Goal: Task Accomplishment & Management: Complete application form

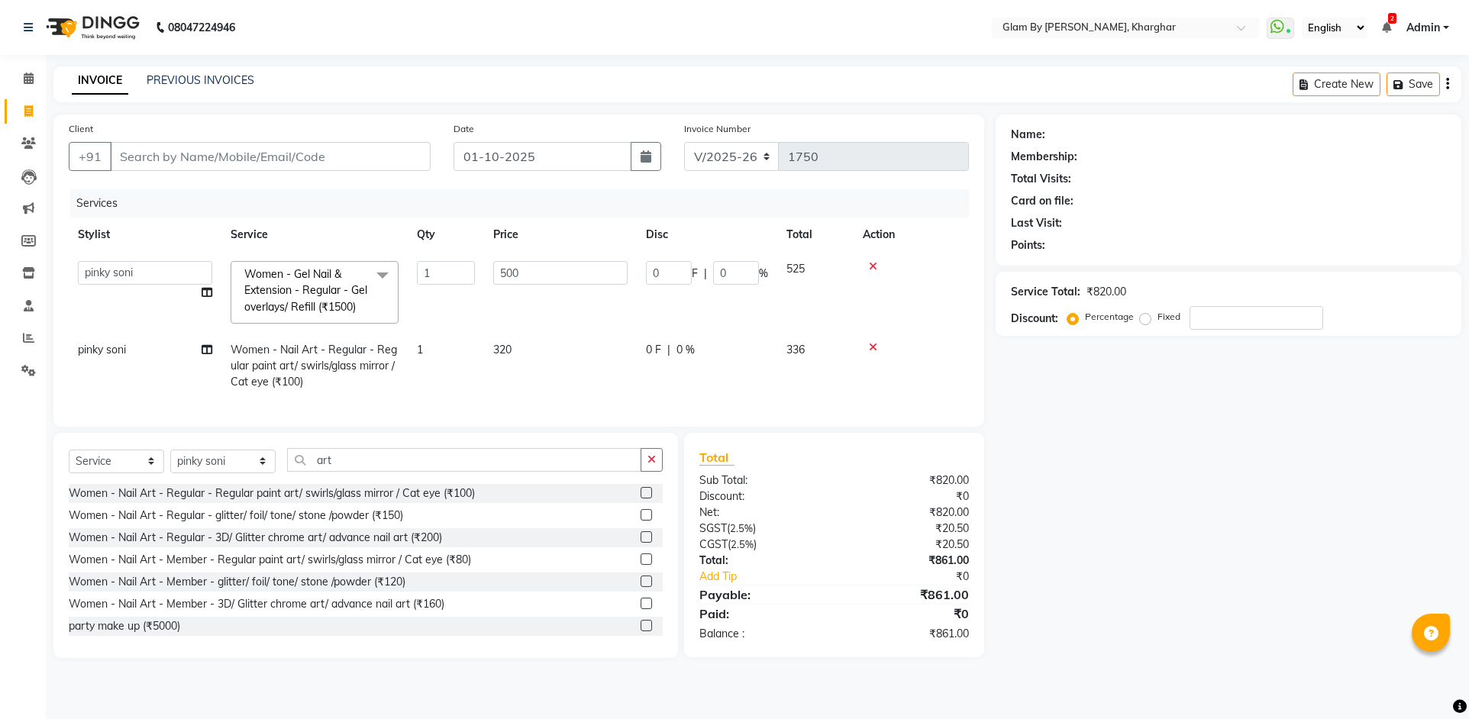
select select "3992"
select select "62973"
select select "service"
drag, startPoint x: 333, startPoint y: 472, endPoint x: 290, endPoint y: 464, distance: 43.6
click at [290, 464] on input "art" at bounding box center [464, 460] width 354 height 24
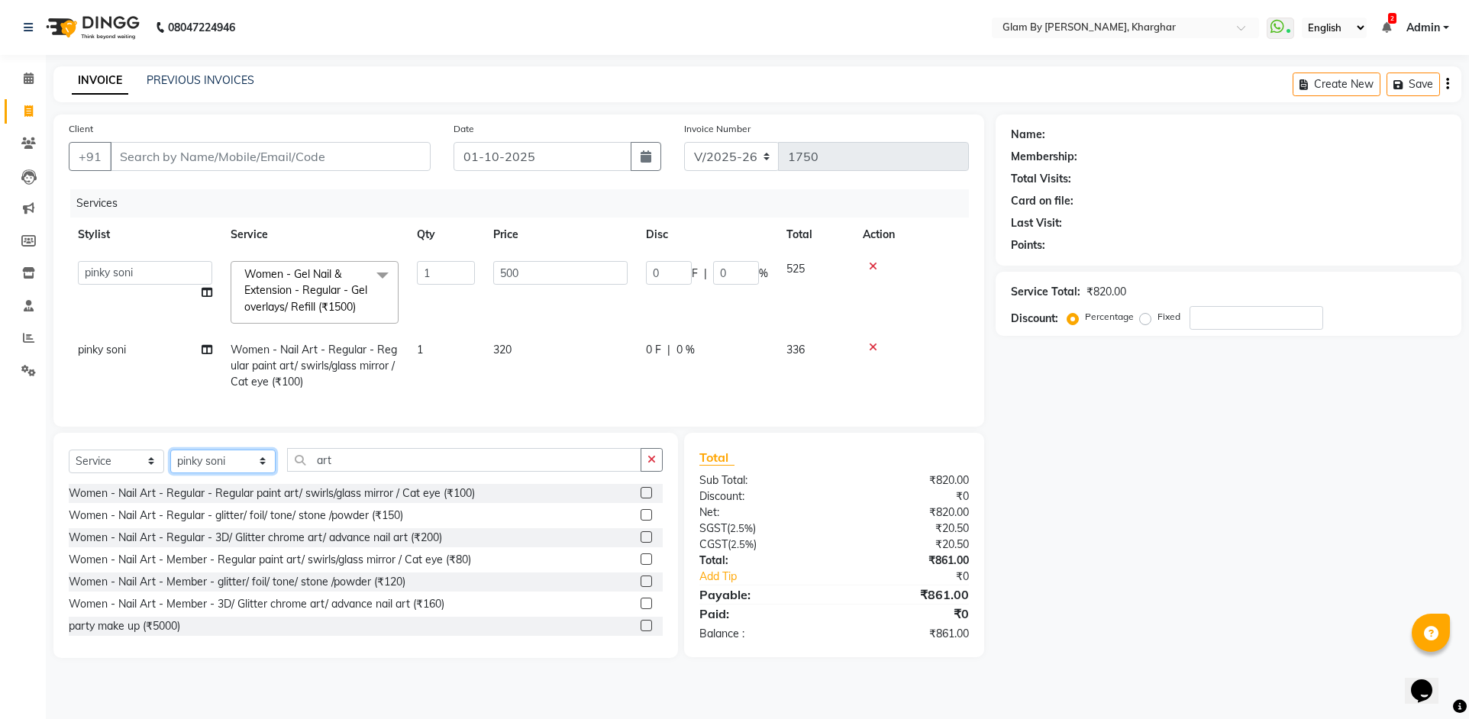
click at [205, 473] on select "Select Stylist [PERSON_NAME] Avi [PERSON_NAME] [PERSON_NAME] (maneger) MARUL [P…" at bounding box center [222, 462] width 105 height 24
select select "77395"
click at [170, 460] on select "Select Stylist [PERSON_NAME] Avi [PERSON_NAME] [PERSON_NAME] (maneger) MARUL [P…" at bounding box center [222, 462] width 105 height 24
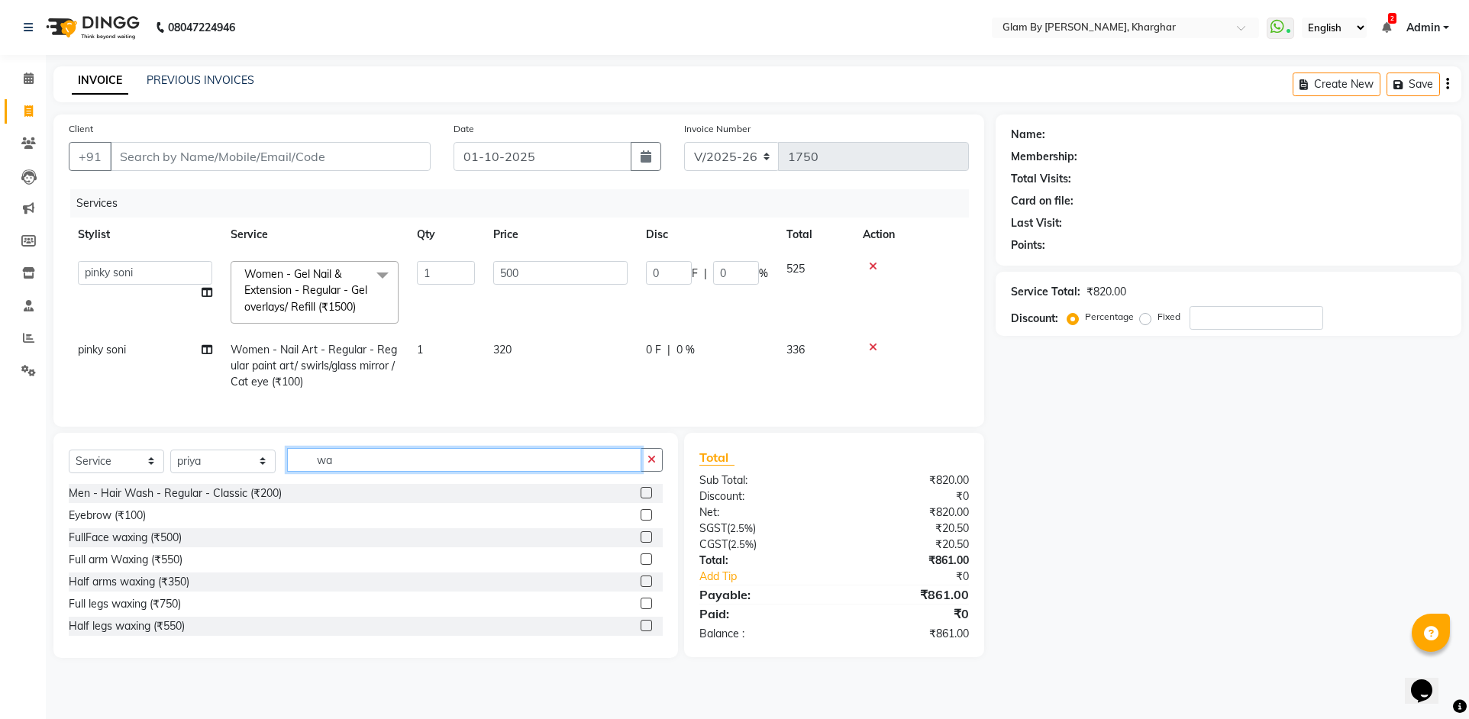
type input "wax"
drag, startPoint x: 333, startPoint y: 469, endPoint x: 292, endPoint y: 469, distance: 40.5
click at [293, 469] on input "wax" at bounding box center [464, 460] width 354 height 24
click at [348, 472] on input "wax" at bounding box center [464, 460] width 354 height 24
drag, startPoint x: 347, startPoint y: 472, endPoint x: 277, endPoint y: 472, distance: 70.2
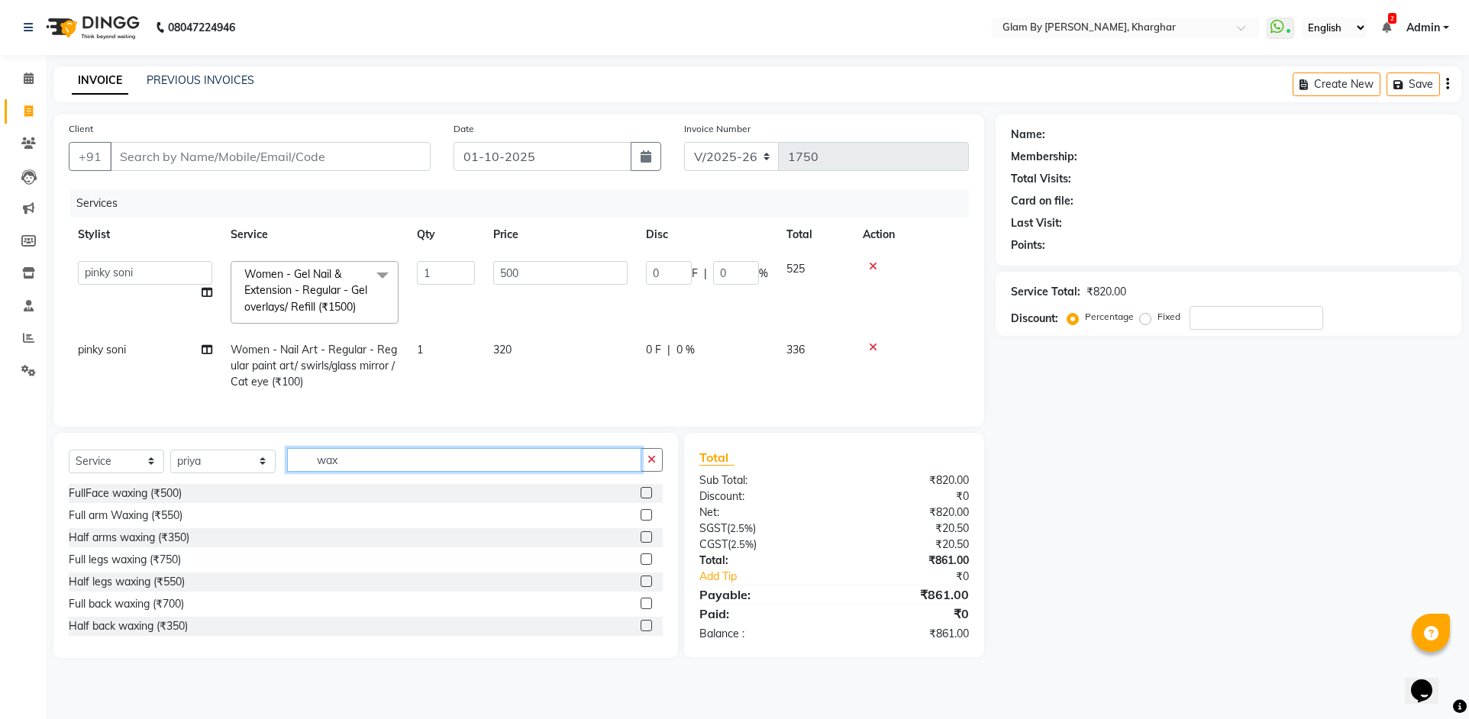
click at [287, 472] on input "wax" at bounding box center [464, 460] width 354 height 24
click at [302, 472] on input "text" at bounding box center [475, 460] width 376 height 24
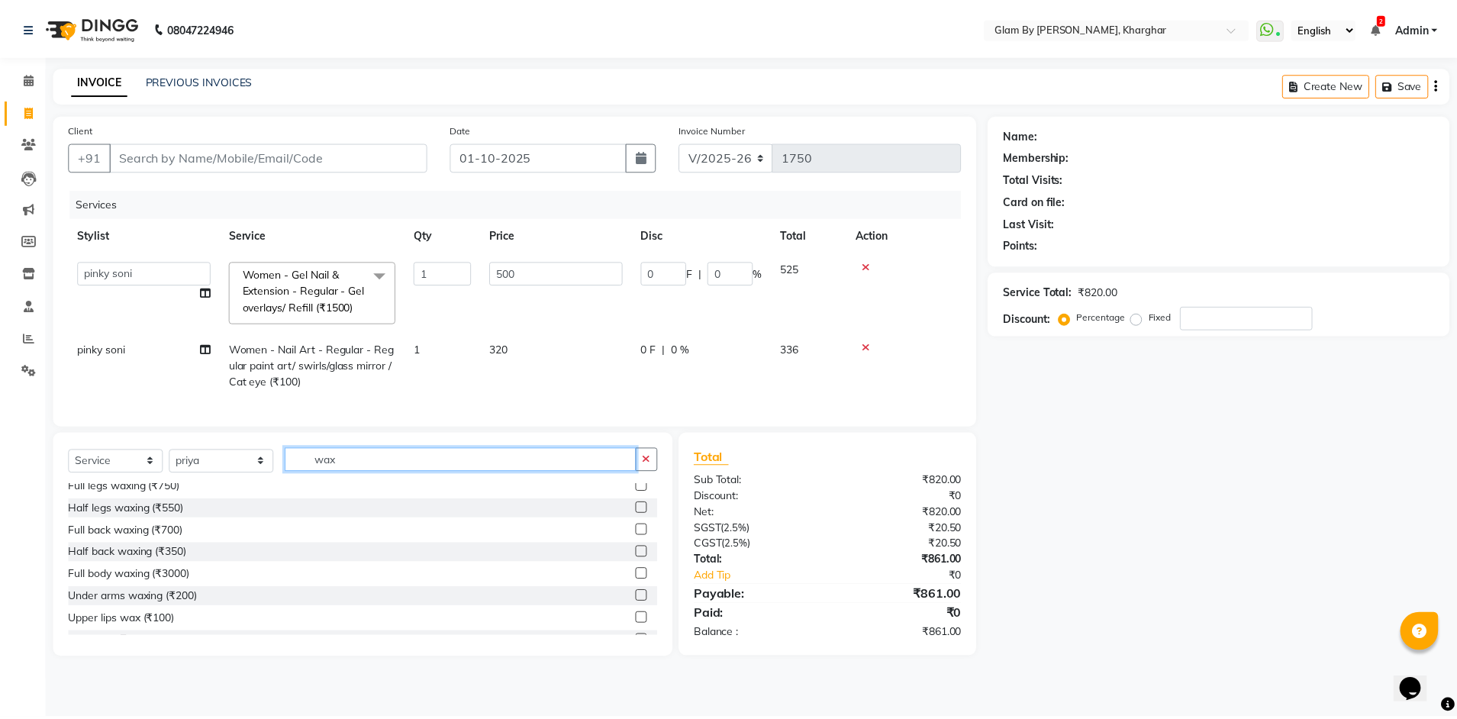
scroll to position [224, 0]
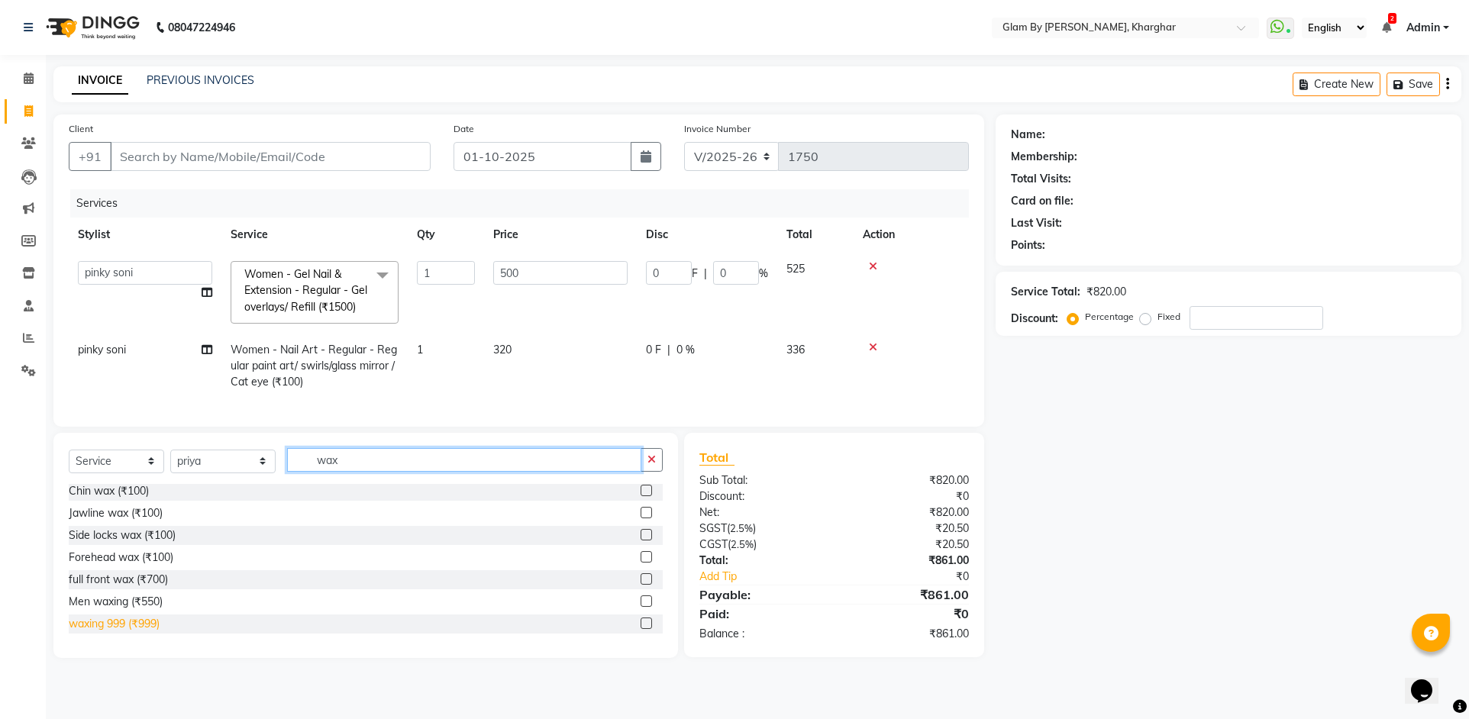
type input "wax"
click at [160, 632] on div "waxing 999 (₹999)" at bounding box center [114, 624] width 91 height 16
checkbox input "false"
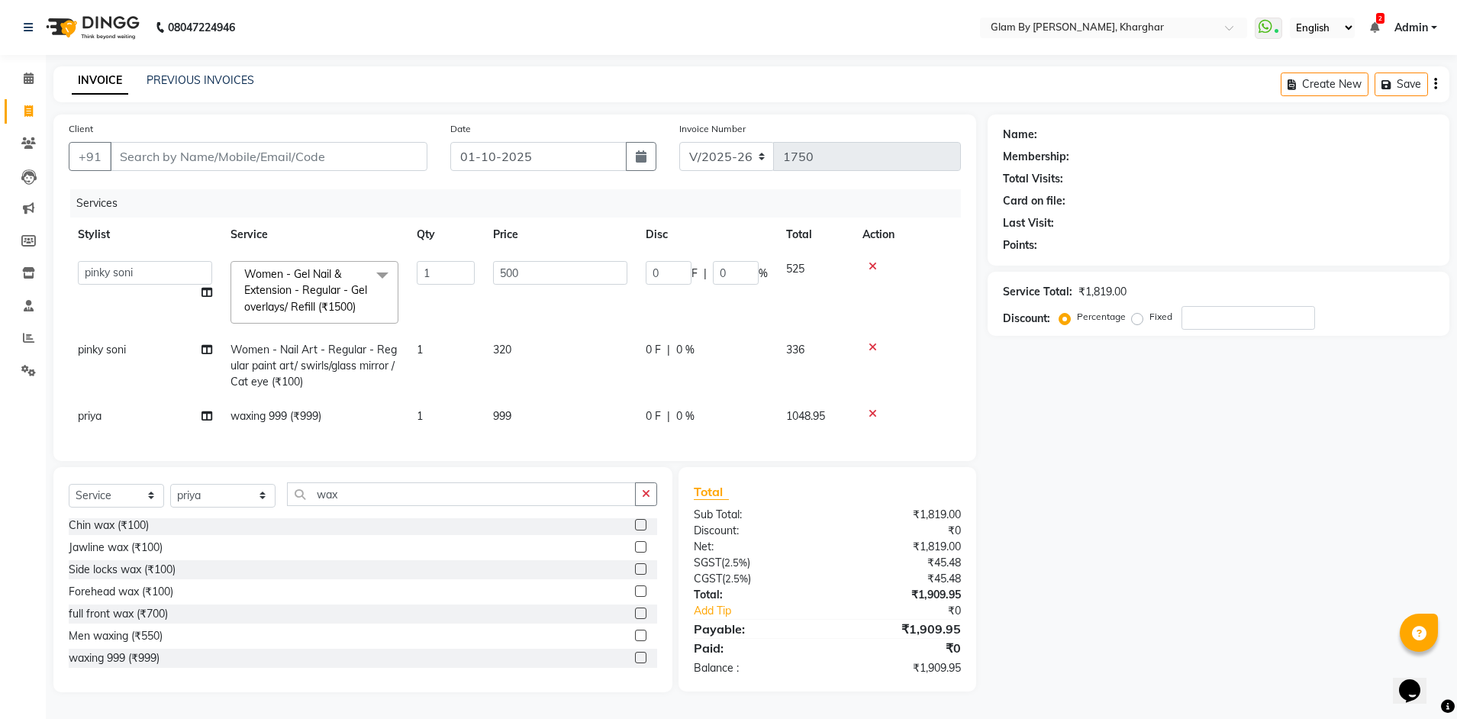
drag, startPoint x: 355, startPoint y: 437, endPoint x: 376, endPoint y: 436, distance: 21.4
click at [356, 437] on div "Services Stylist Service Qty Price Disc Total Action [PERSON_NAME] Avi [PERSON_…" at bounding box center [515, 317] width 892 height 256
drag, startPoint x: 296, startPoint y: 505, endPoint x: 266, endPoint y: 505, distance: 29.8
click at [266, 505] on div "Select Service Product Membership Package Voucher Prepaid Gift Card Select Styl…" at bounding box center [363, 500] width 589 height 36
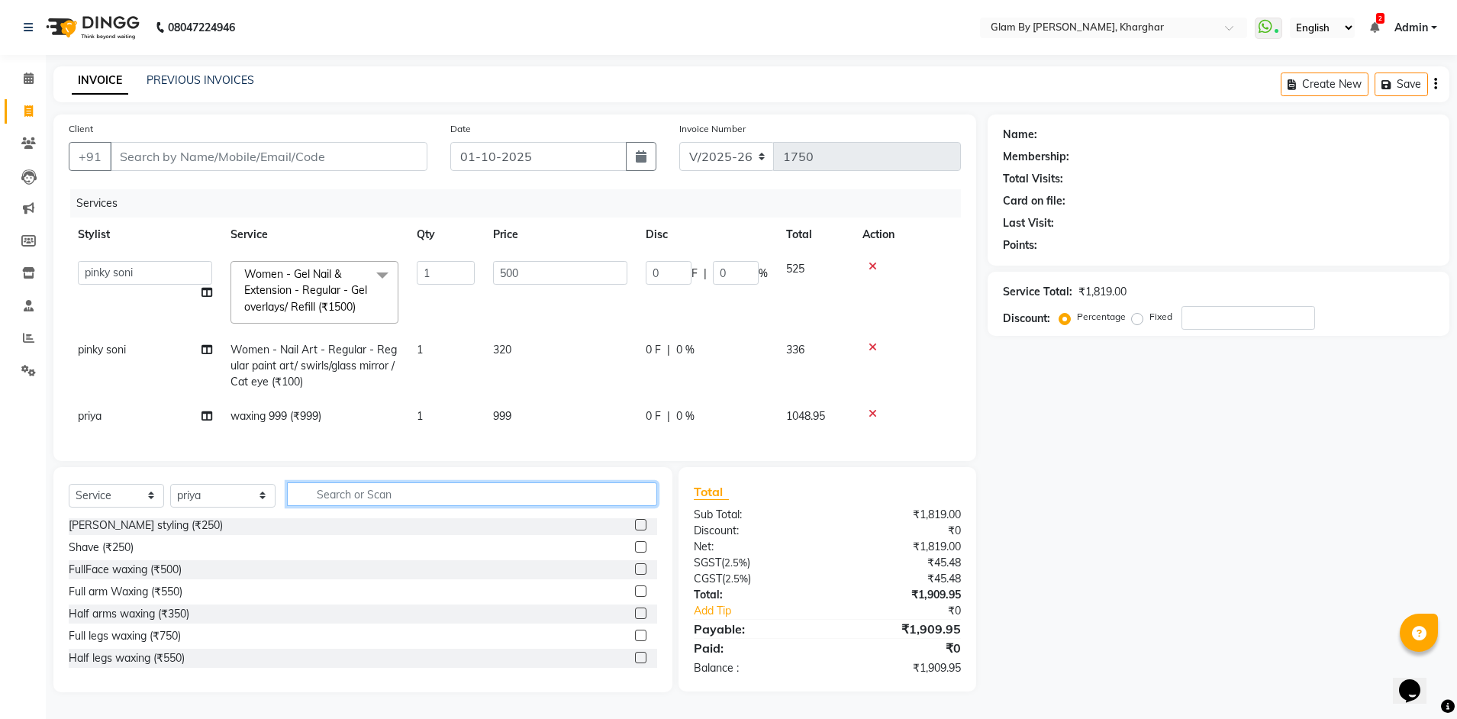
scroll to position [622, 0]
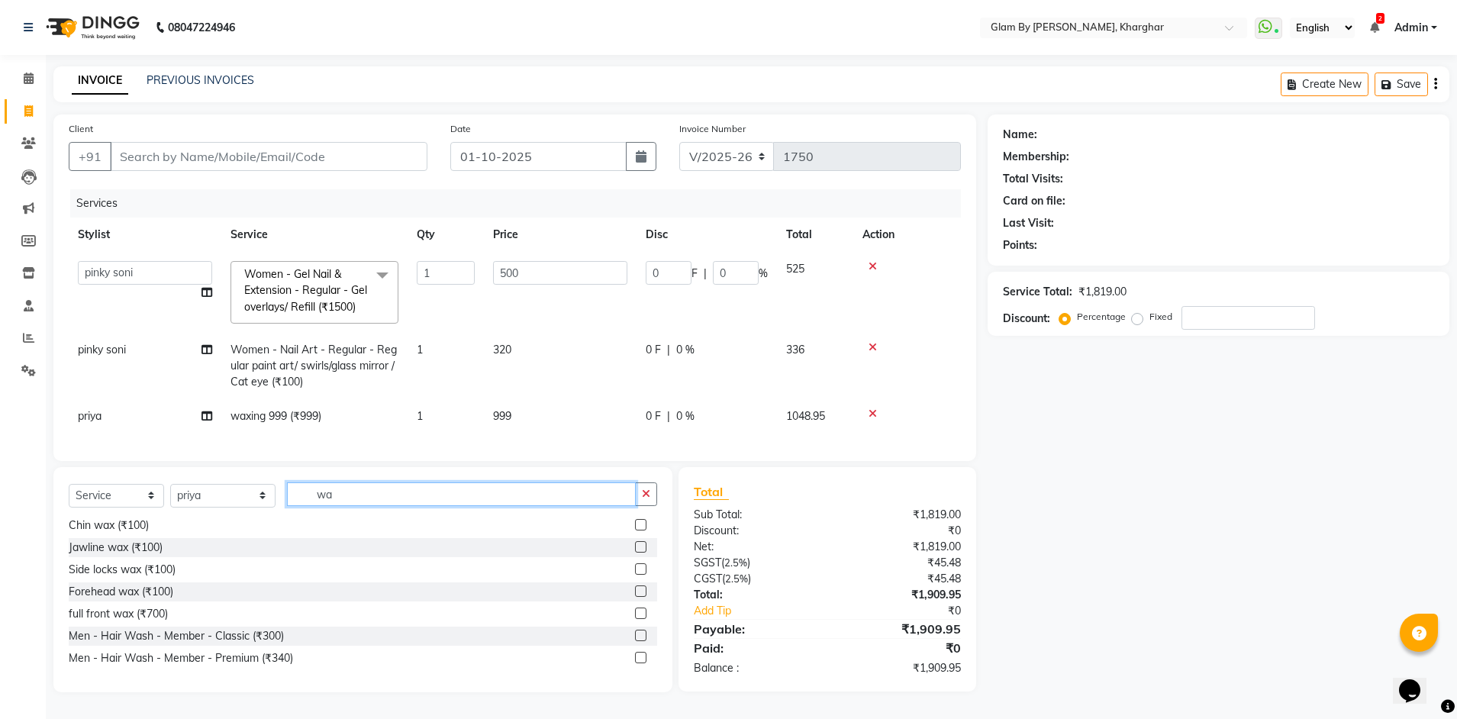
type input "w"
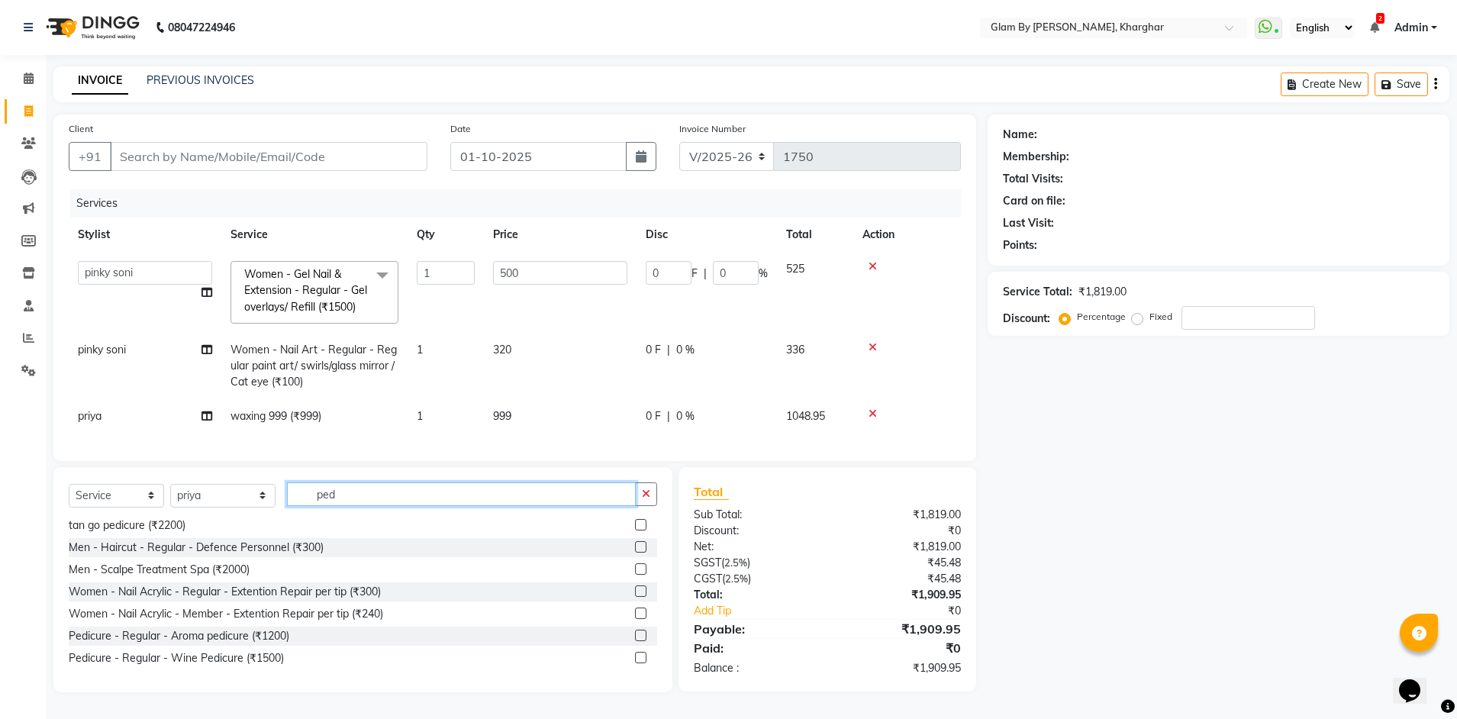
scroll to position [157, 0]
type input "ped"
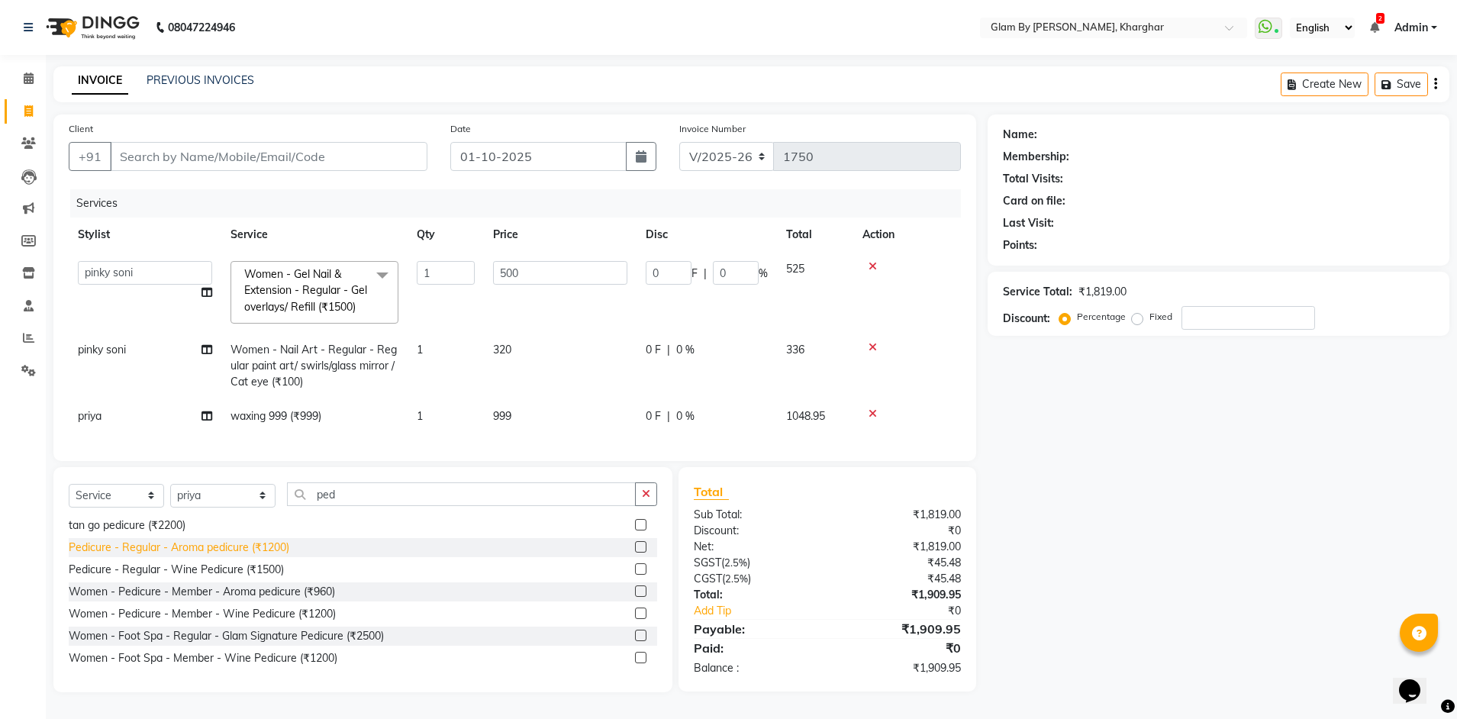
click at [283, 556] on div "Pedicure - Regular - Aroma pedicure (₹1200)" at bounding box center [179, 548] width 221 height 16
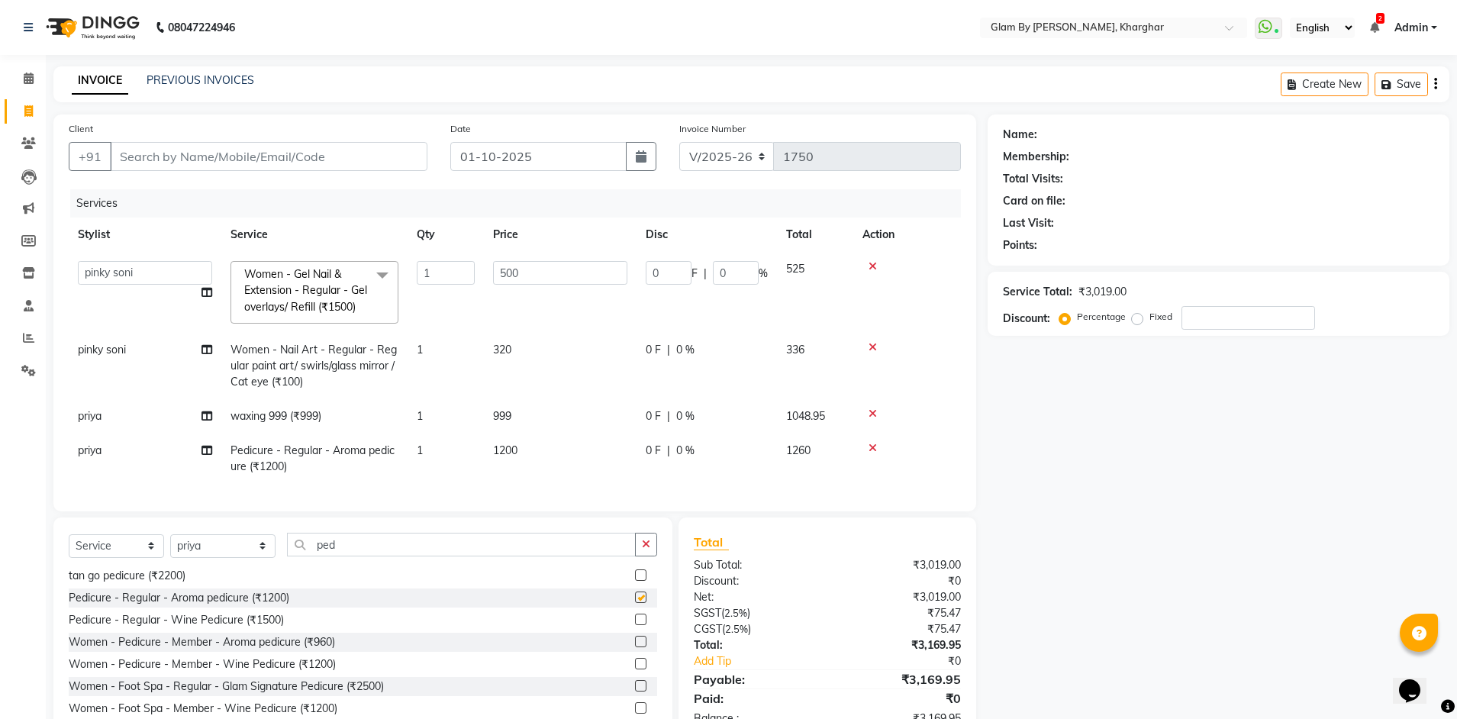
checkbox input "false"
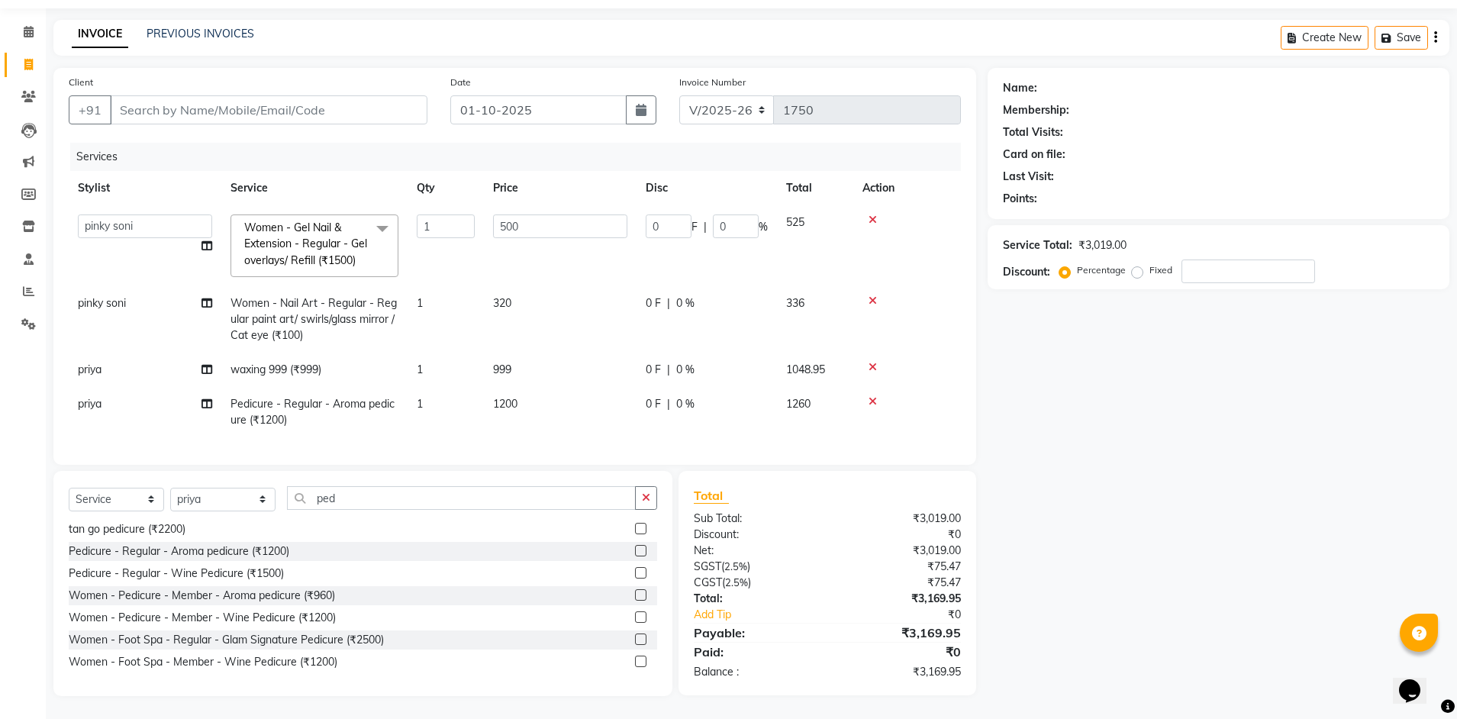
click at [427, 353] on td "1" at bounding box center [446, 370] width 76 height 34
select select "77395"
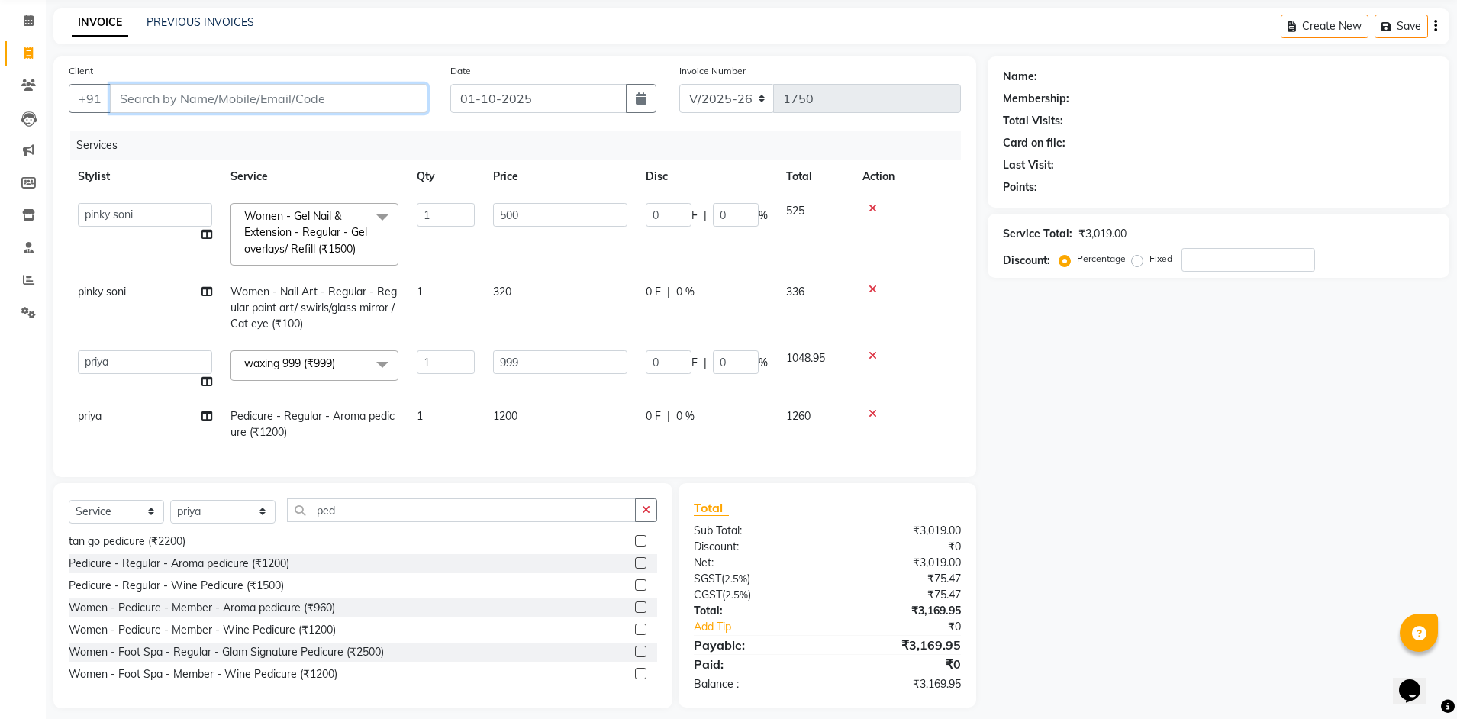
click at [127, 95] on input "Client" at bounding box center [269, 98] width 318 height 29
type input "9"
type input "0"
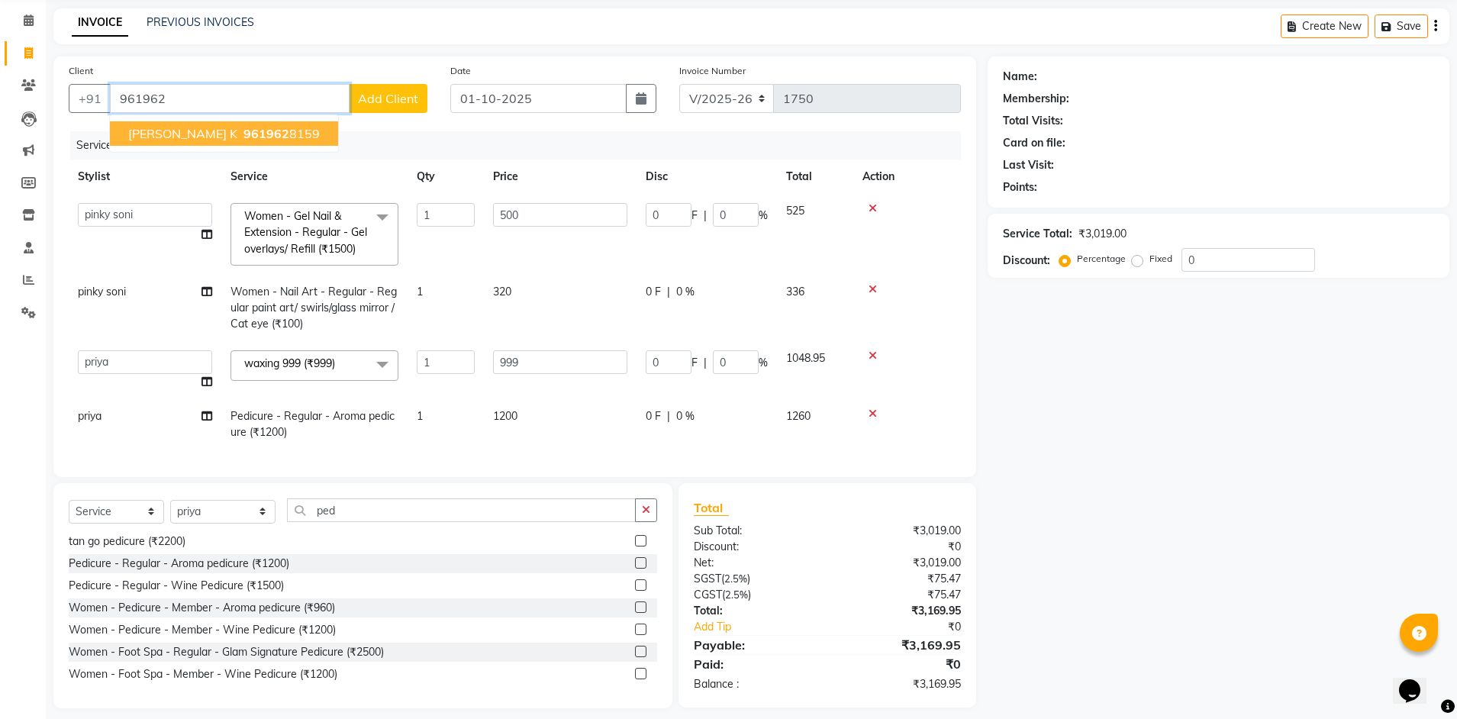
drag, startPoint x: 177, startPoint y: 137, endPoint x: 195, endPoint y: 144, distance: 19.6
click at [179, 137] on span "[PERSON_NAME] k" at bounding box center [182, 133] width 109 height 15
type input "9619628159"
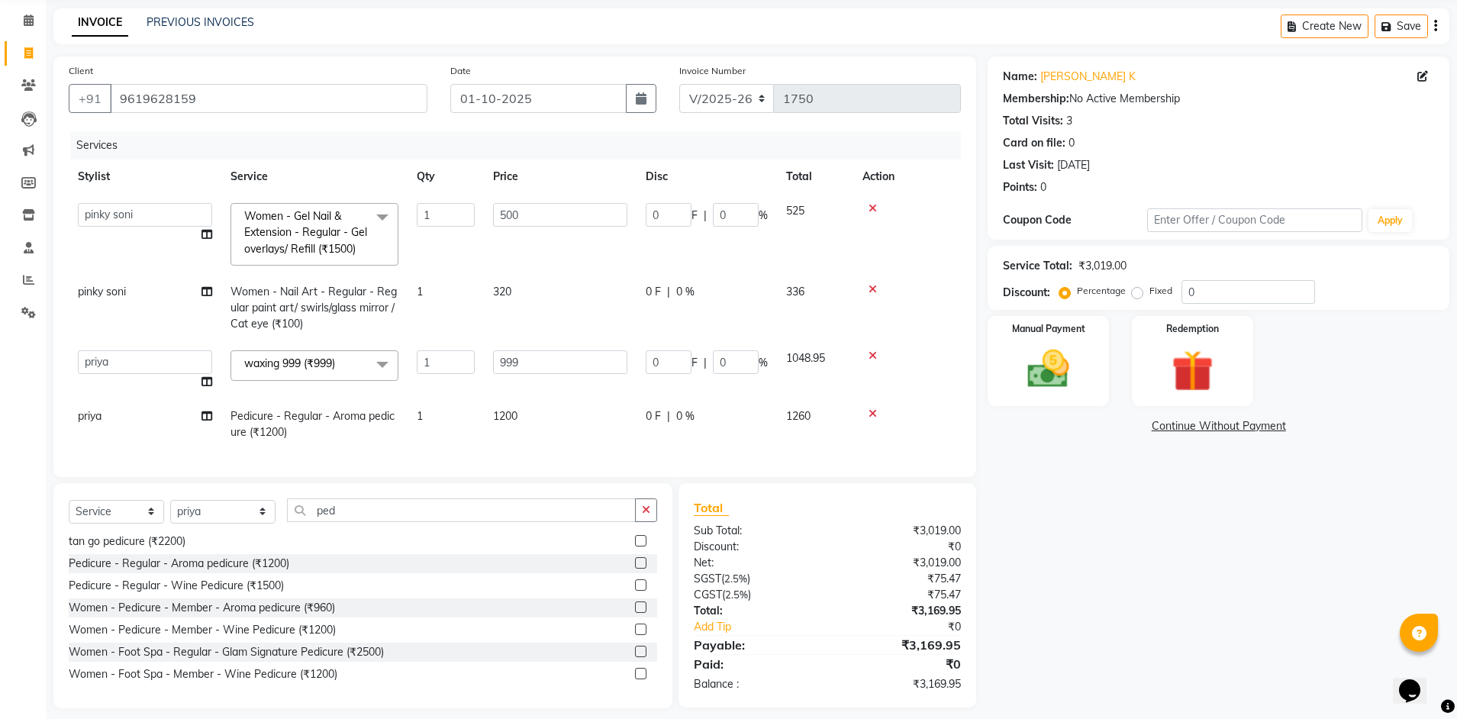
scroll to position [82, 0]
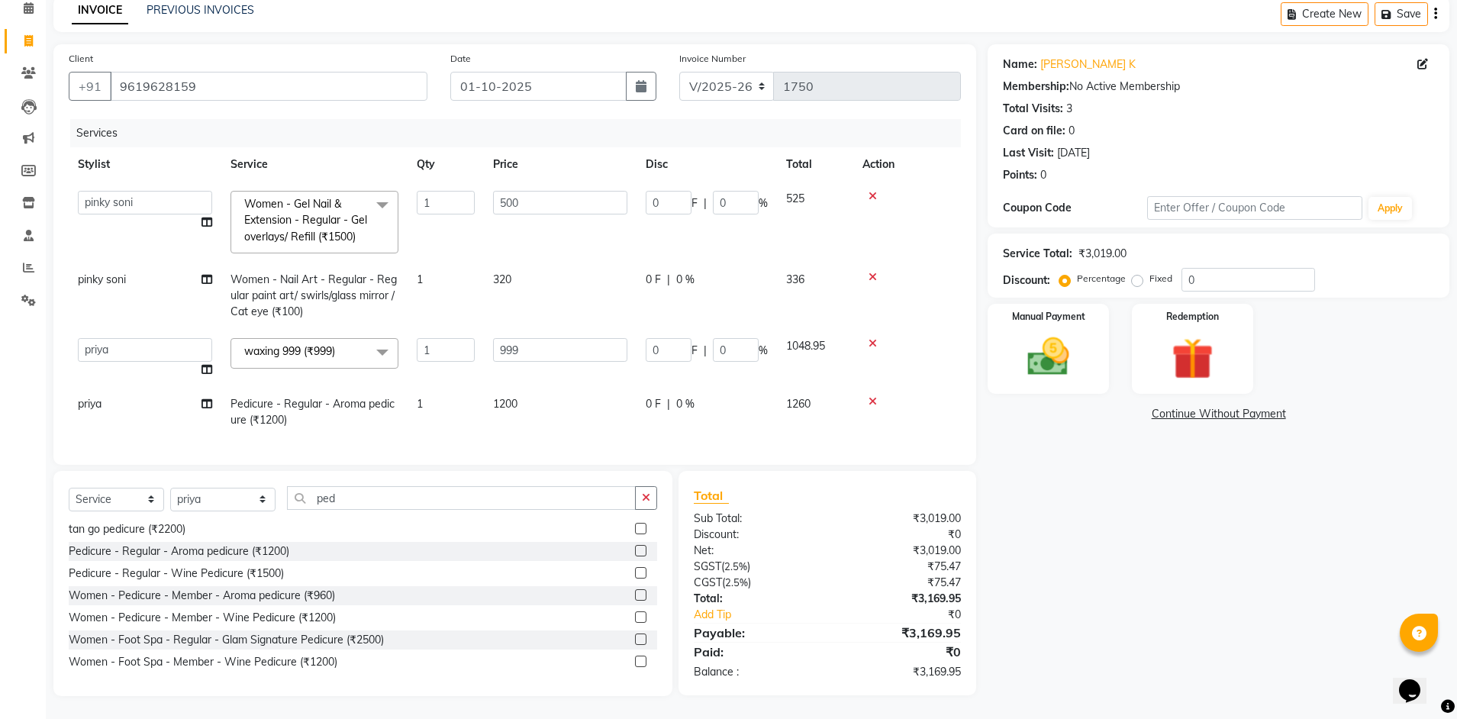
click at [598, 395] on td "1200" at bounding box center [560, 412] width 153 height 50
select select "77395"
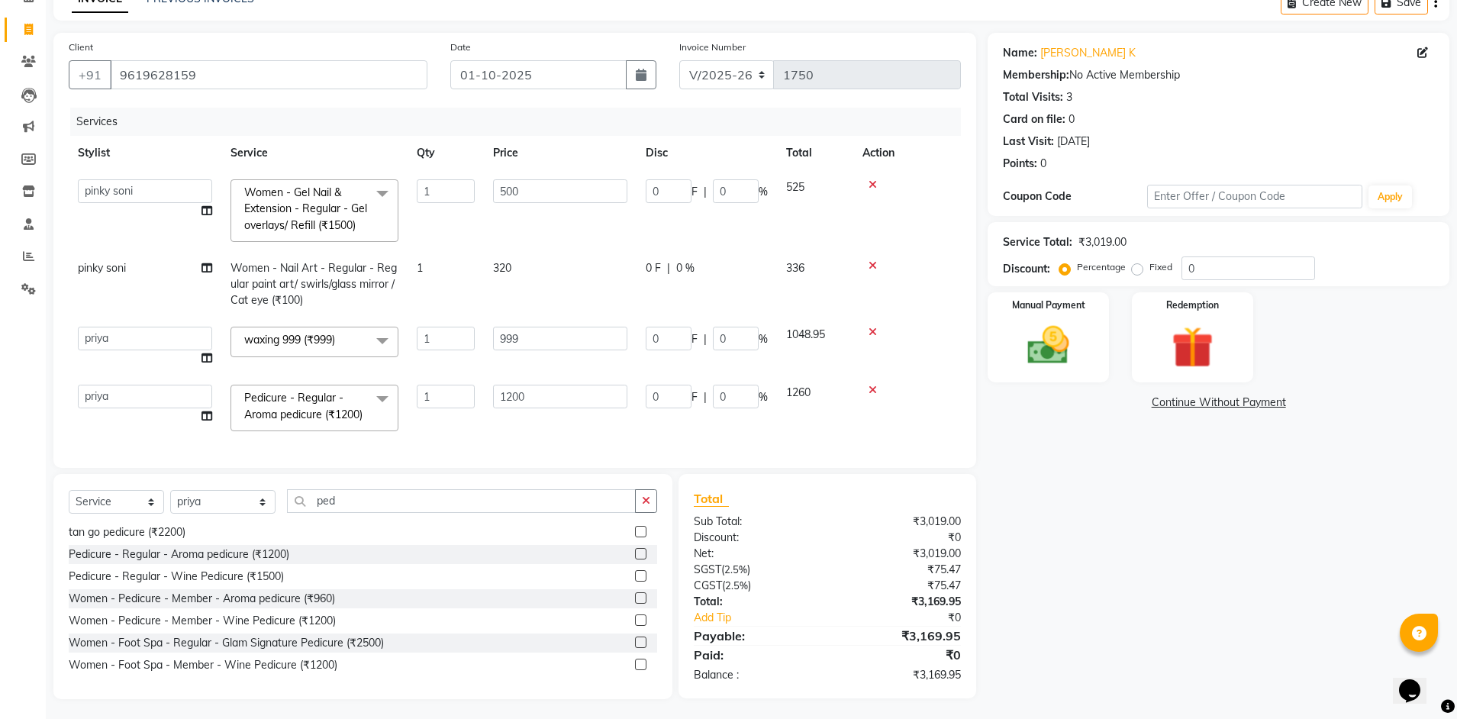
click at [555, 266] on td "320" at bounding box center [560, 284] width 153 height 66
select select "62973"
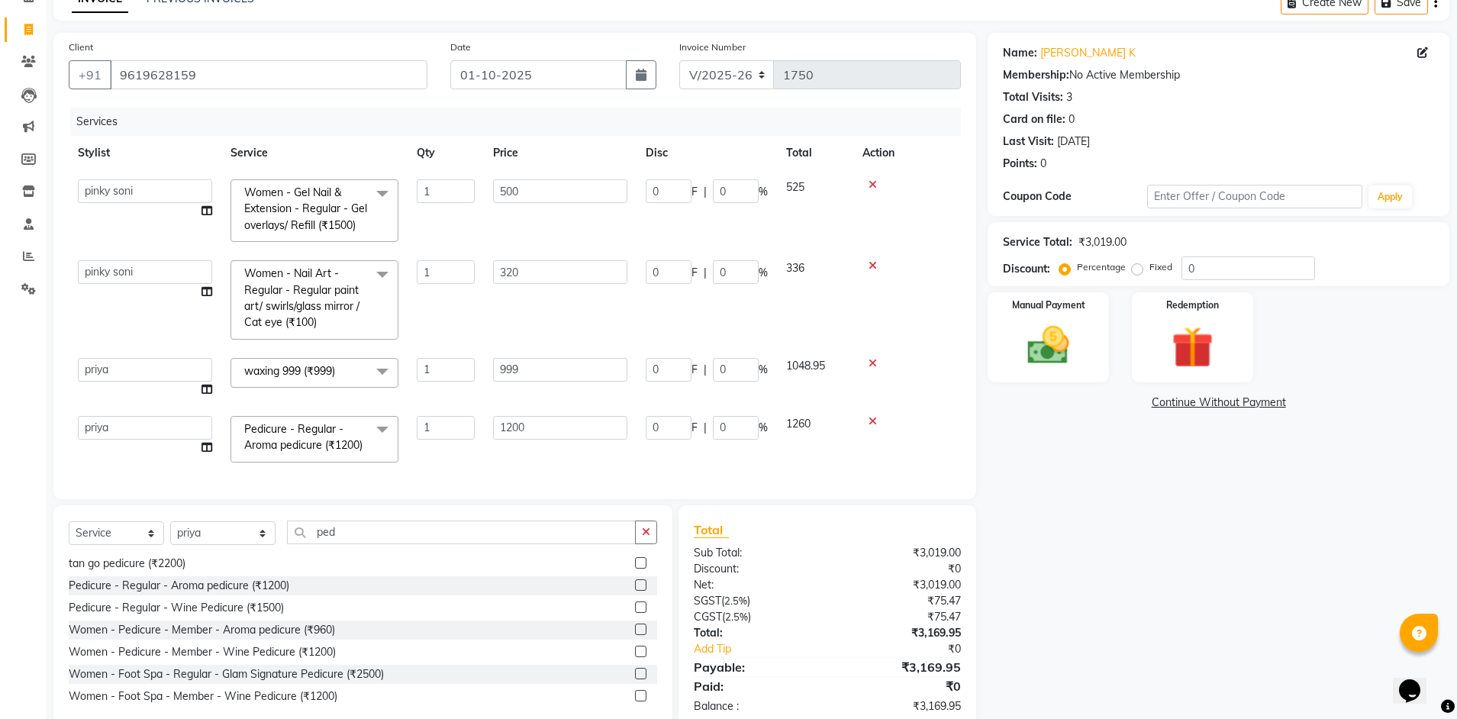
click at [836, 433] on td "1260" at bounding box center [815, 439] width 76 height 65
click at [779, 427] on td "1260" at bounding box center [815, 439] width 76 height 65
click at [1084, 362] on div "Manual Payment" at bounding box center [1048, 338] width 126 height 94
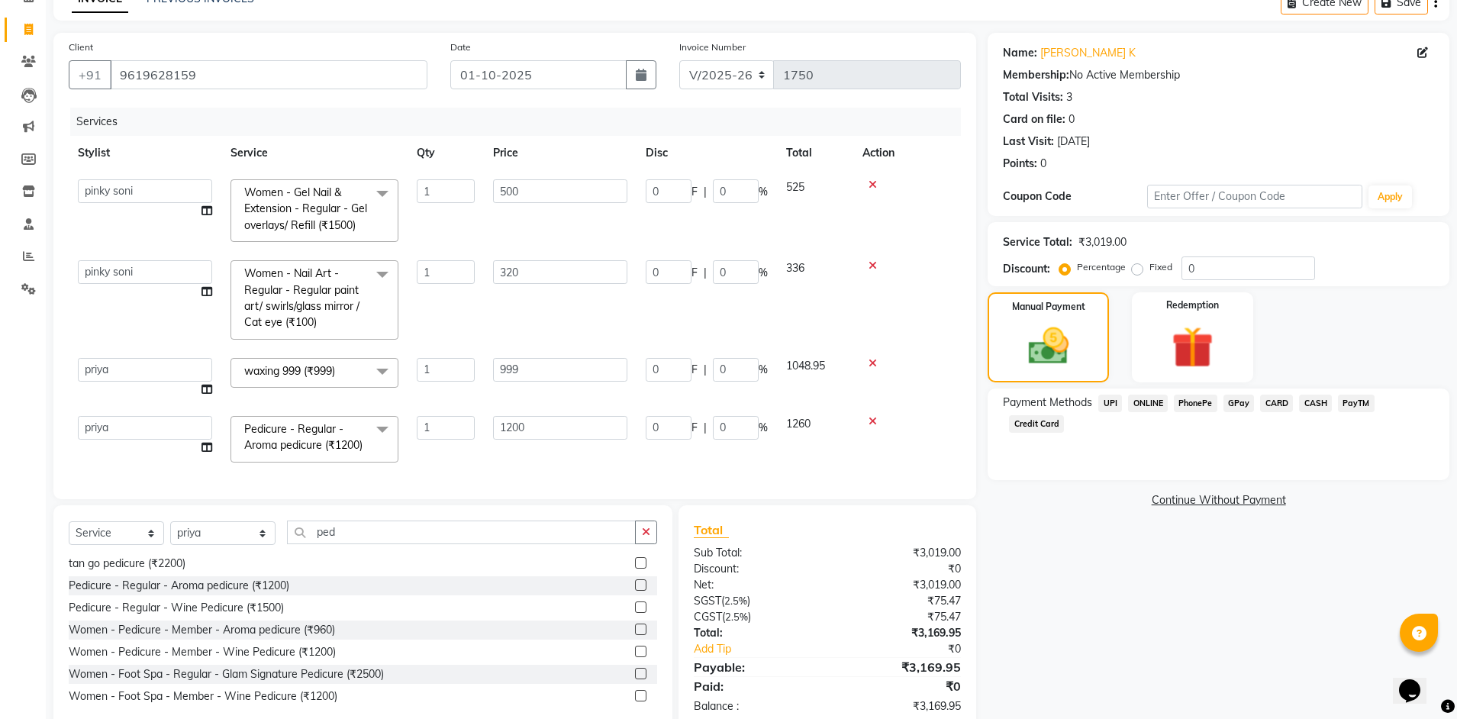
scroll to position [121, 0]
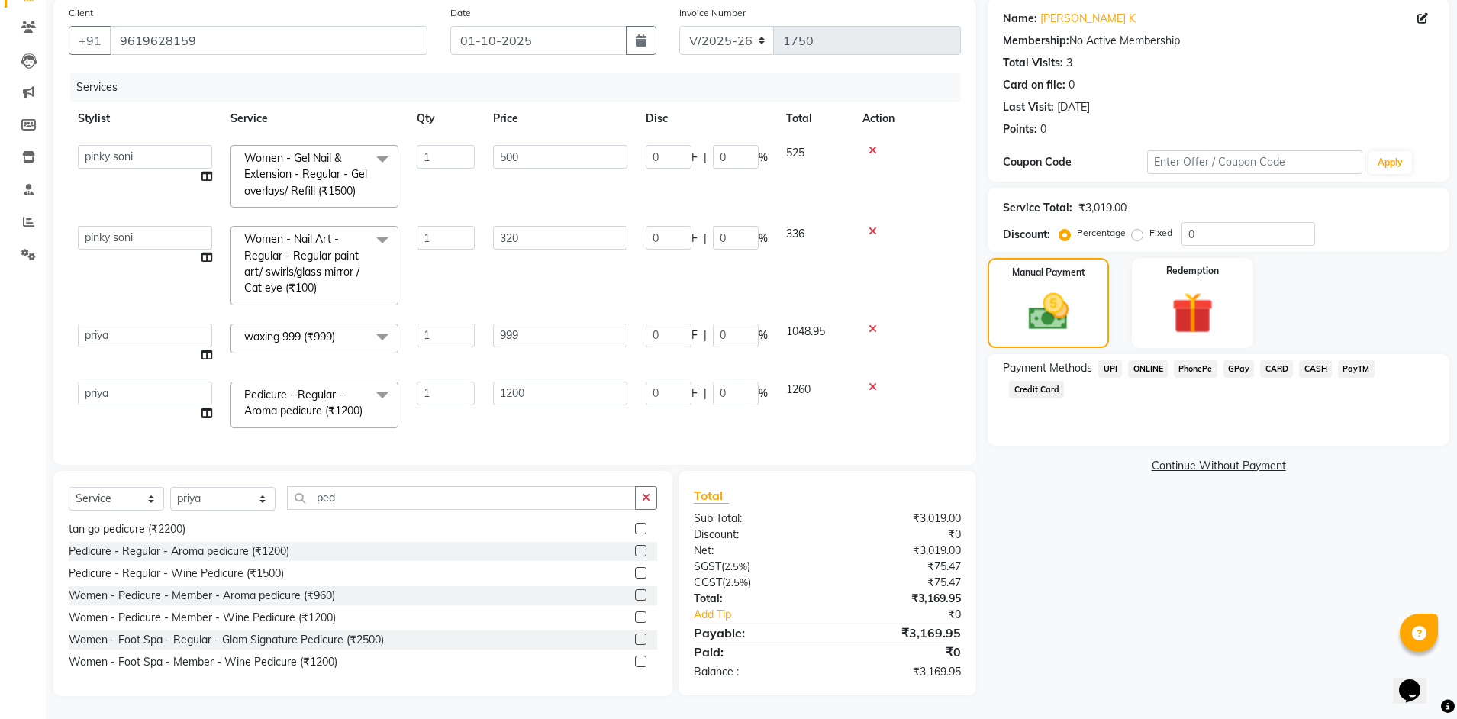
click at [1156, 366] on span "ONLINE" at bounding box center [1148, 369] width 40 height 18
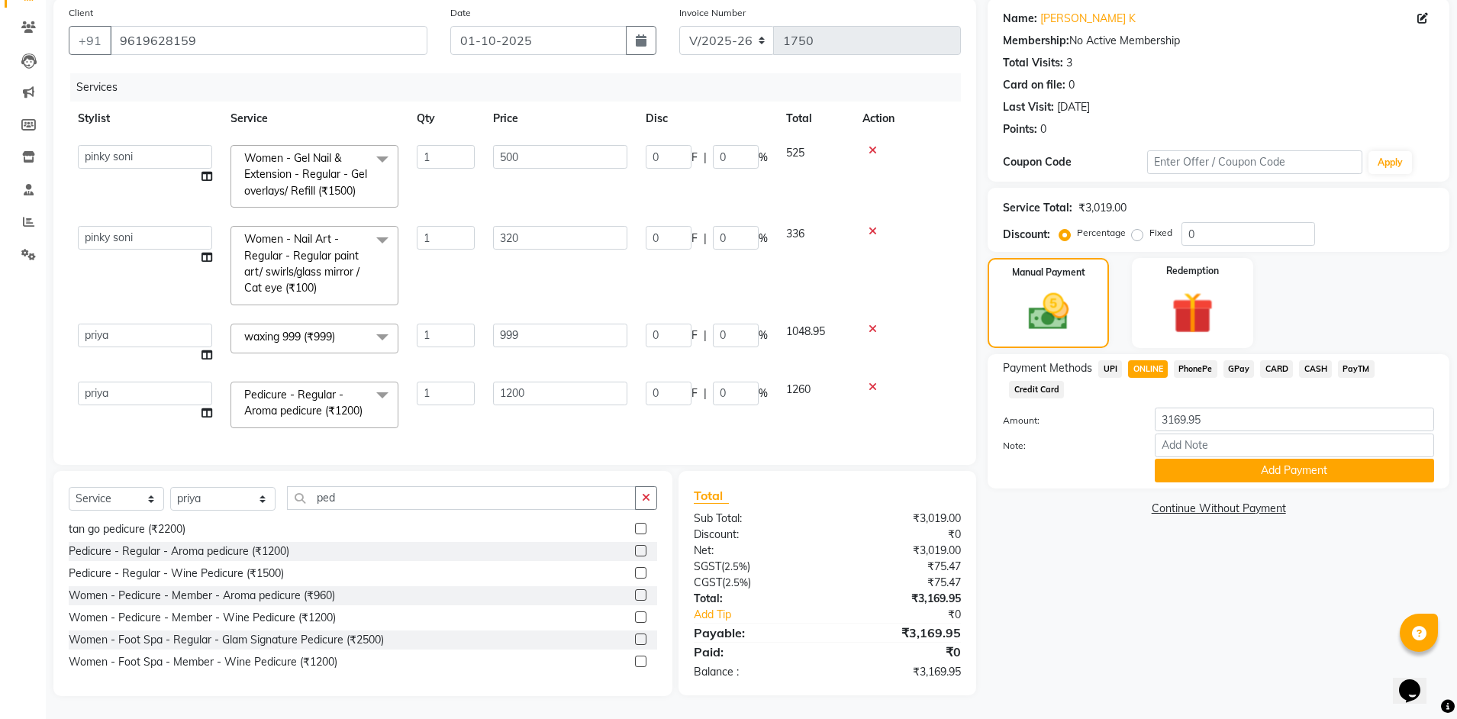
drag, startPoint x: 1246, startPoint y: 443, endPoint x: 918, endPoint y: 436, distance: 327.5
click at [1220, 459] on button "Add Payment" at bounding box center [1294, 471] width 279 height 24
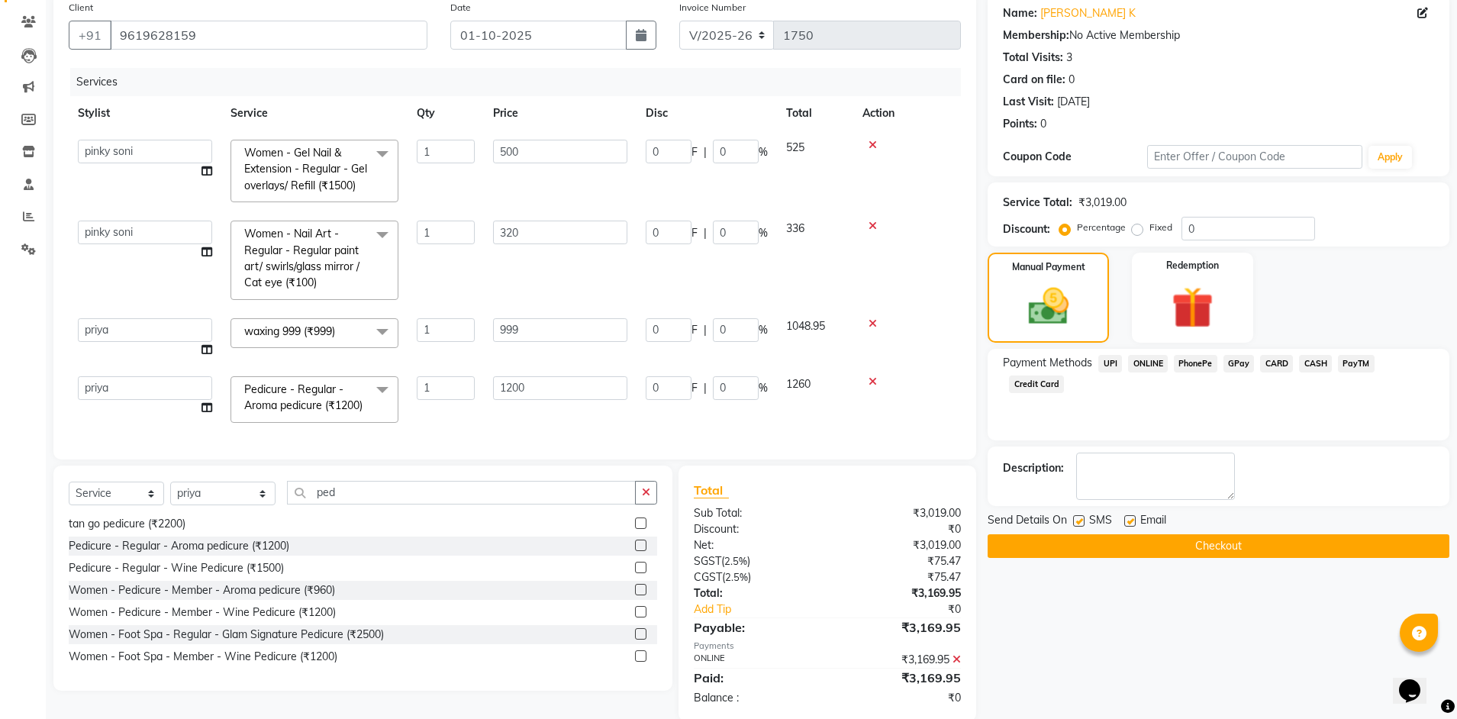
scroll to position [153, 0]
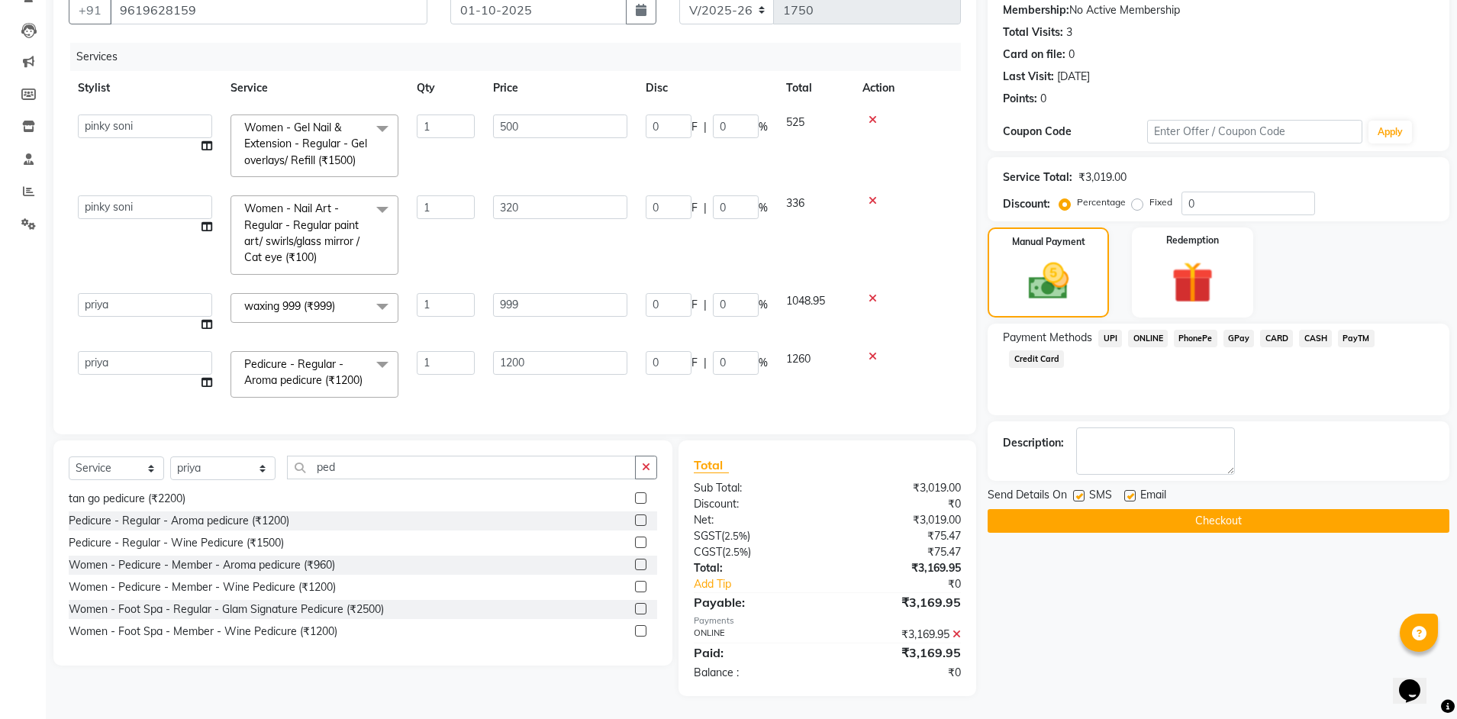
click at [1179, 510] on button "Checkout" at bounding box center [1219, 521] width 462 height 24
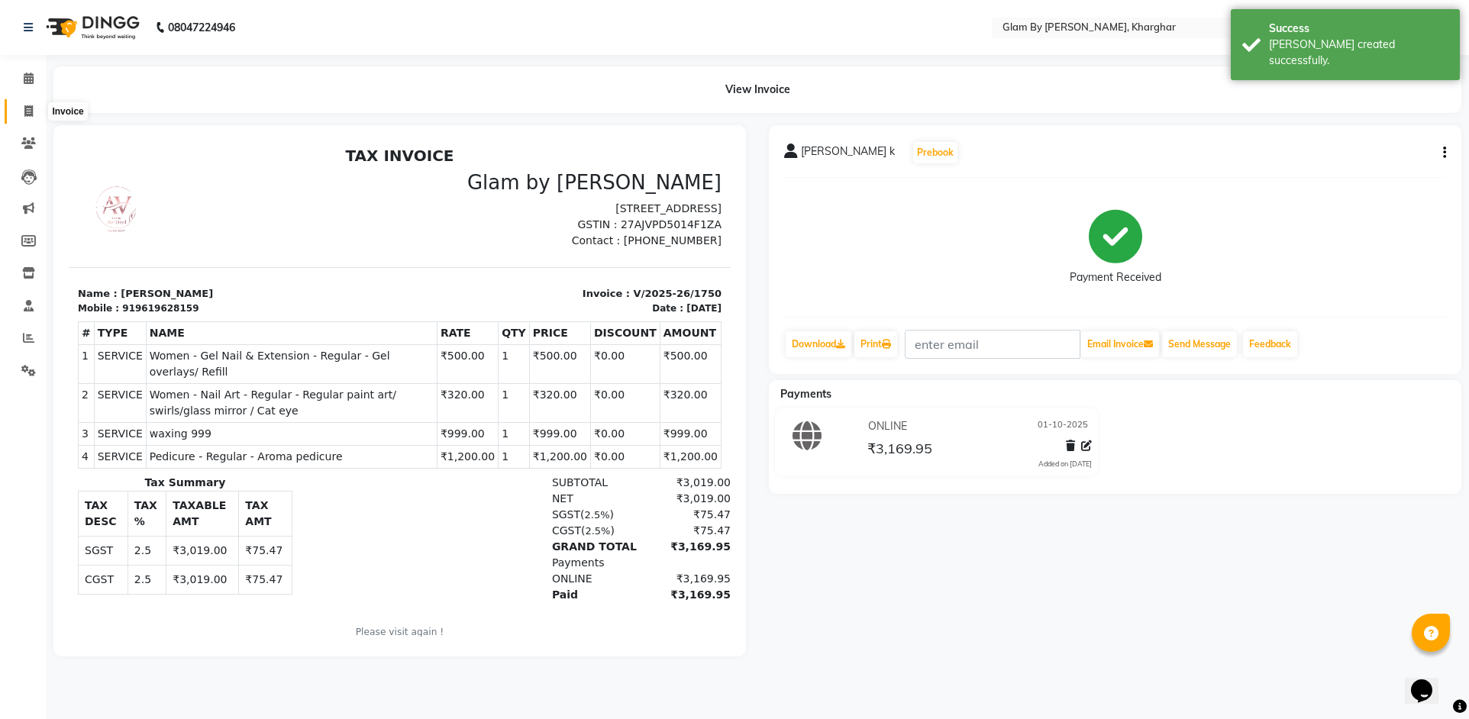
click at [26, 105] on span at bounding box center [28, 112] width 27 height 18
select select "service"
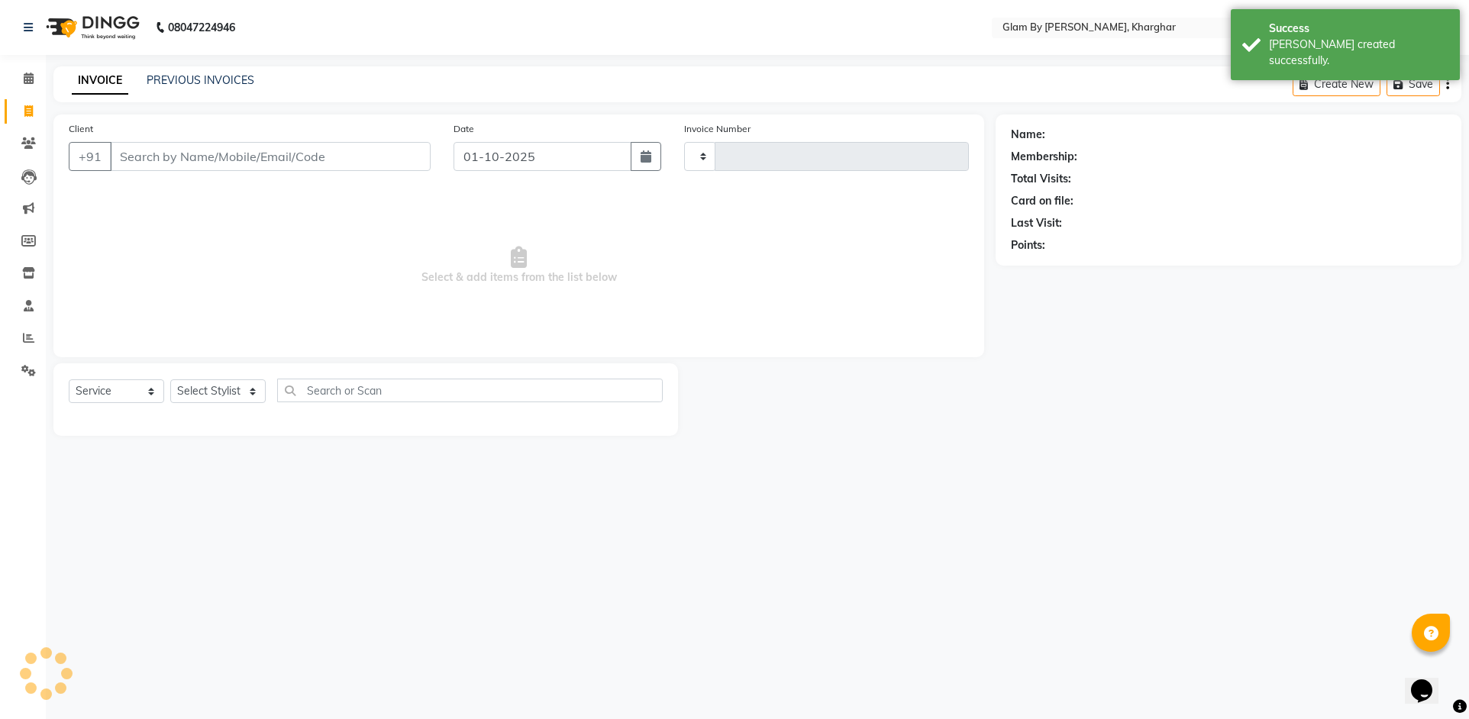
type input "1751"
select select "3992"
click at [24, 92] on li "Calendar" at bounding box center [23, 79] width 46 height 33
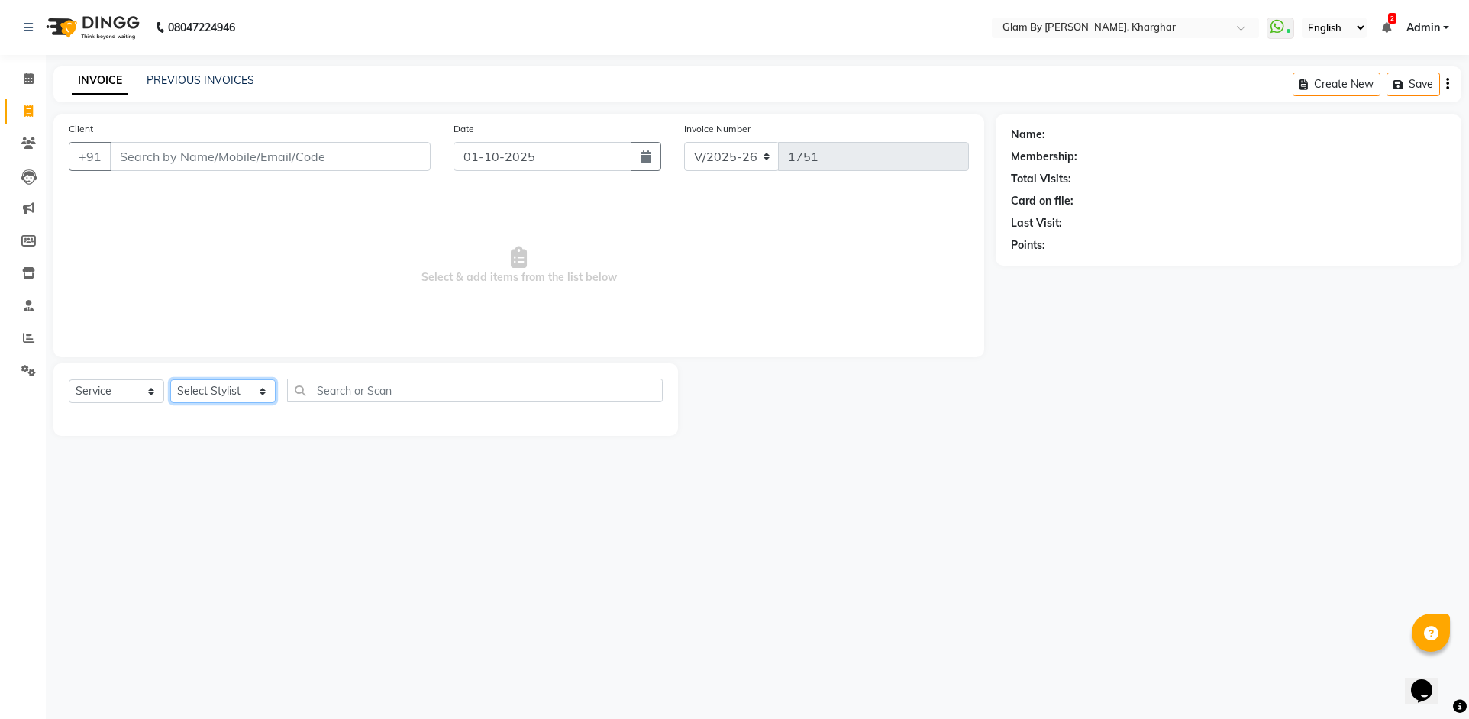
click at [233, 392] on select "Select Stylist [PERSON_NAME] Avi [PERSON_NAME] [PERSON_NAME] (maneger) MARUL [P…" at bounding box center [222, 391] width 105 height 24
select select "52399"
click at [170, 379] on select "Select Stylist [PERSON_NAME] Avi [PERSON_NAME] [PERSON_NAME] (maneger) MARUL [P…" at bounding box center [222, 391] width 105 height 24
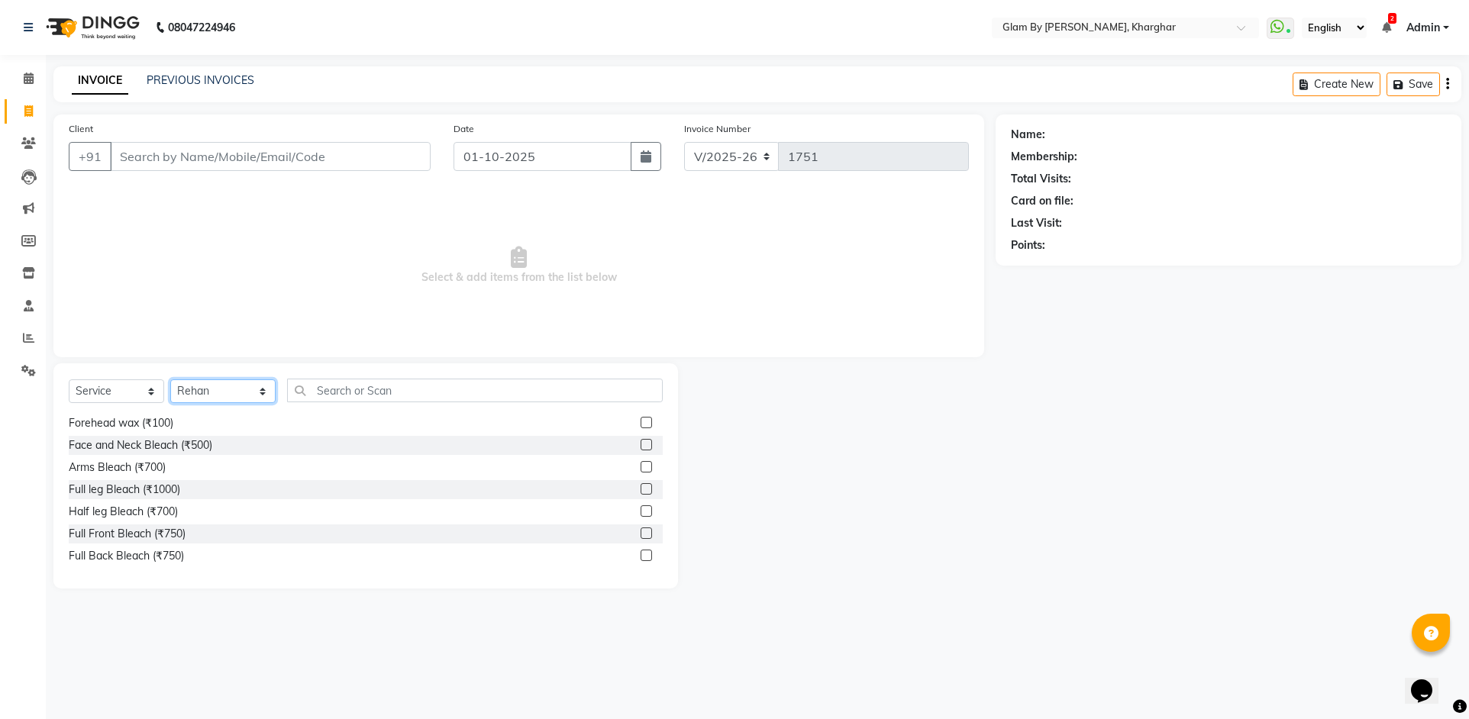
scroll to position [992, 0]
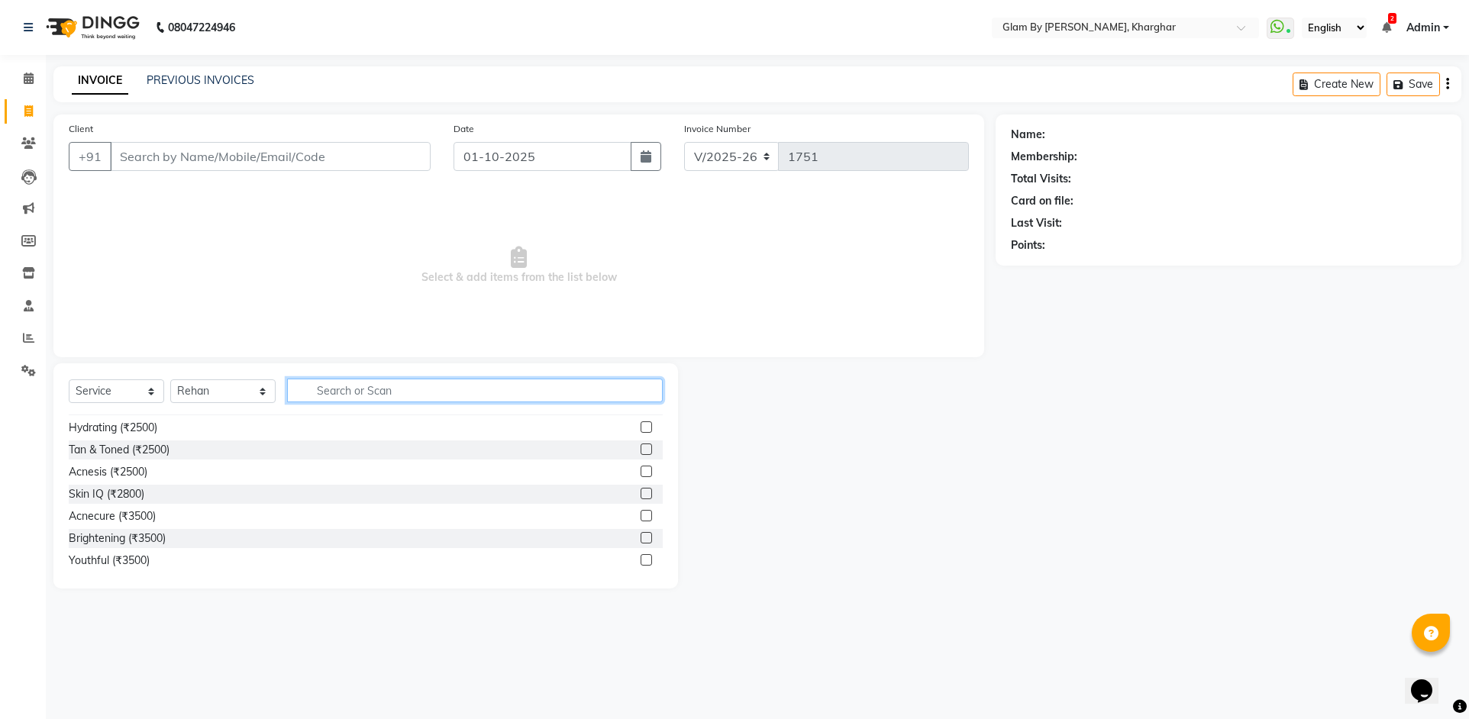
click at [324, 396] on input "text" at bounding box center [475, 391] width 376 height 24
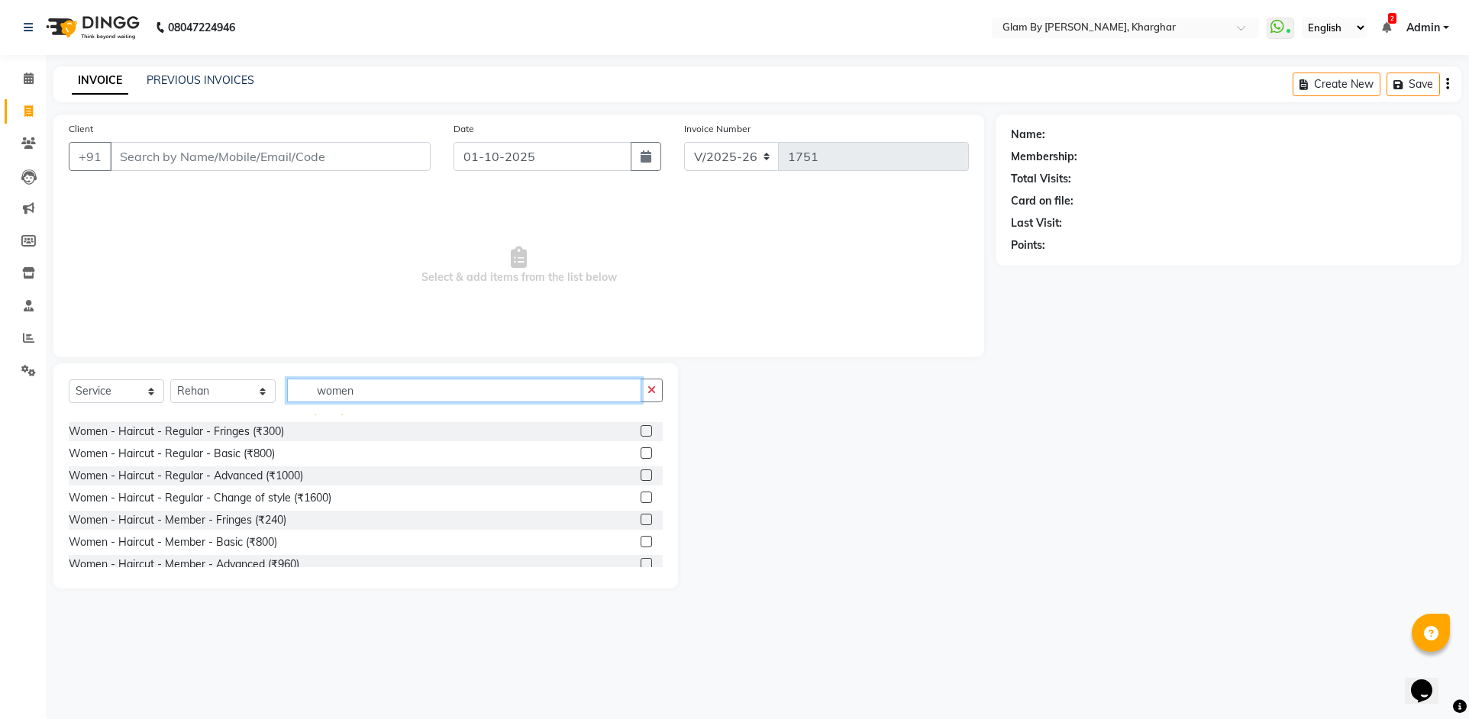
scroll to position [153, 0]
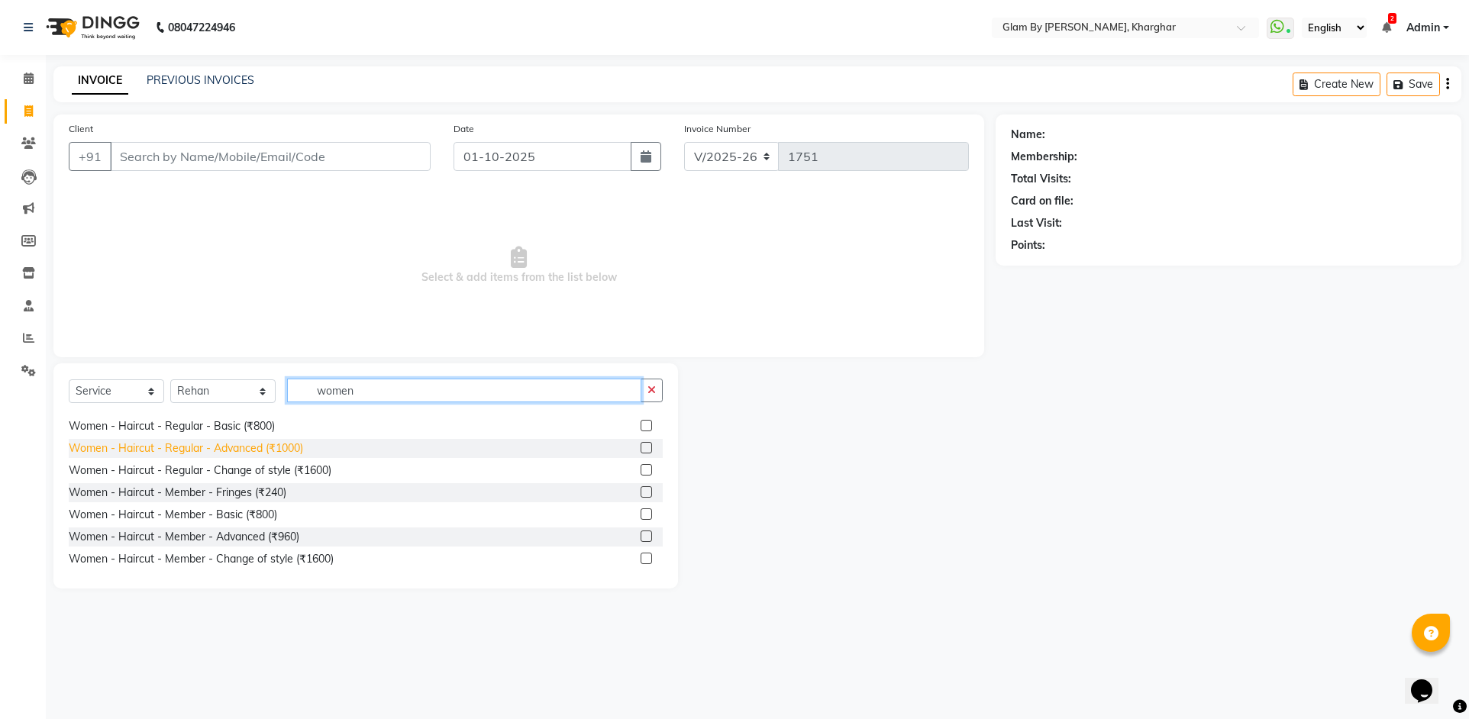
type input "women"
click at [297, 450] on div "Women - Haircut - Regular - Advanced (₹1000)" at bounding box center [186, 448] width 234 height 16
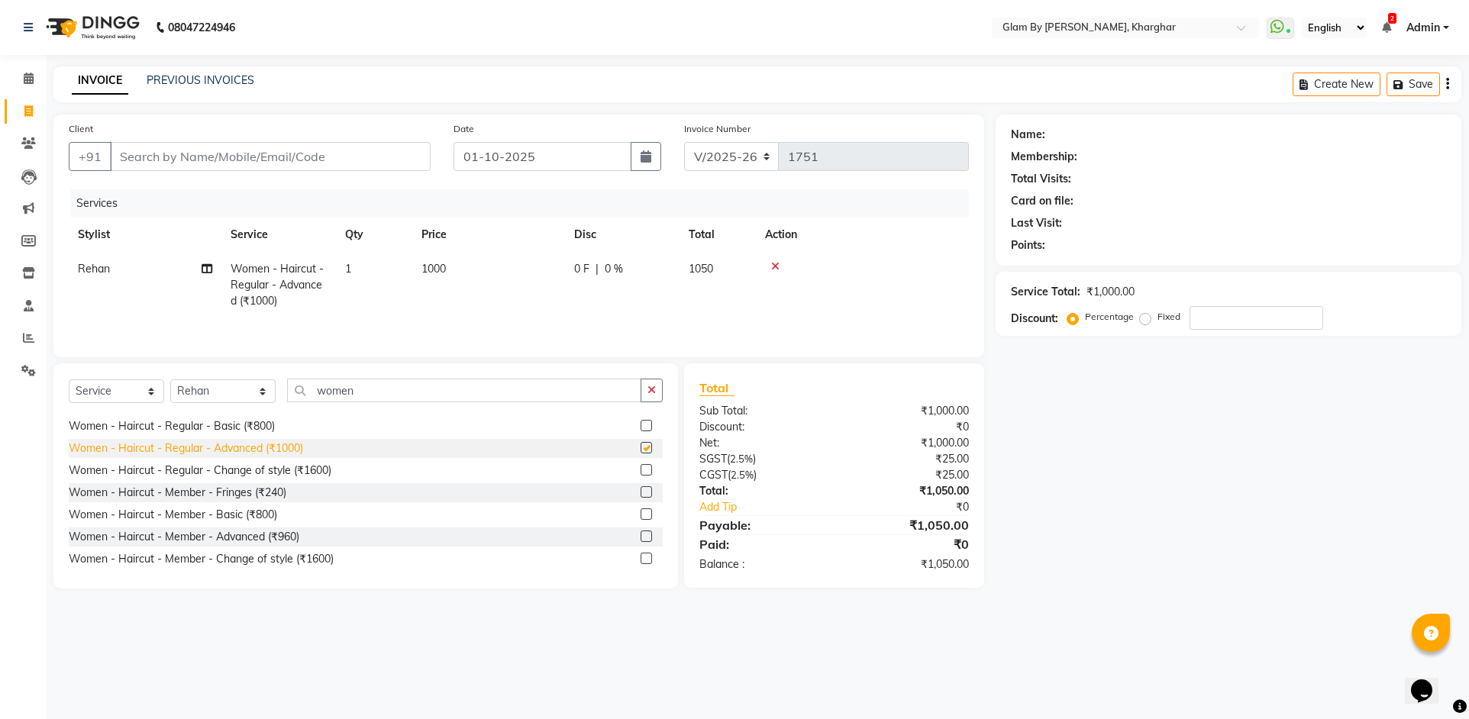
checkbox input "false"
click at [269, 151] on input "Client" at bounding box center [270, 156] width 321 height 29
type input "0"
click at [148, 156] on input "0845876773" at bounding box center [231, 156] width 243 height 29
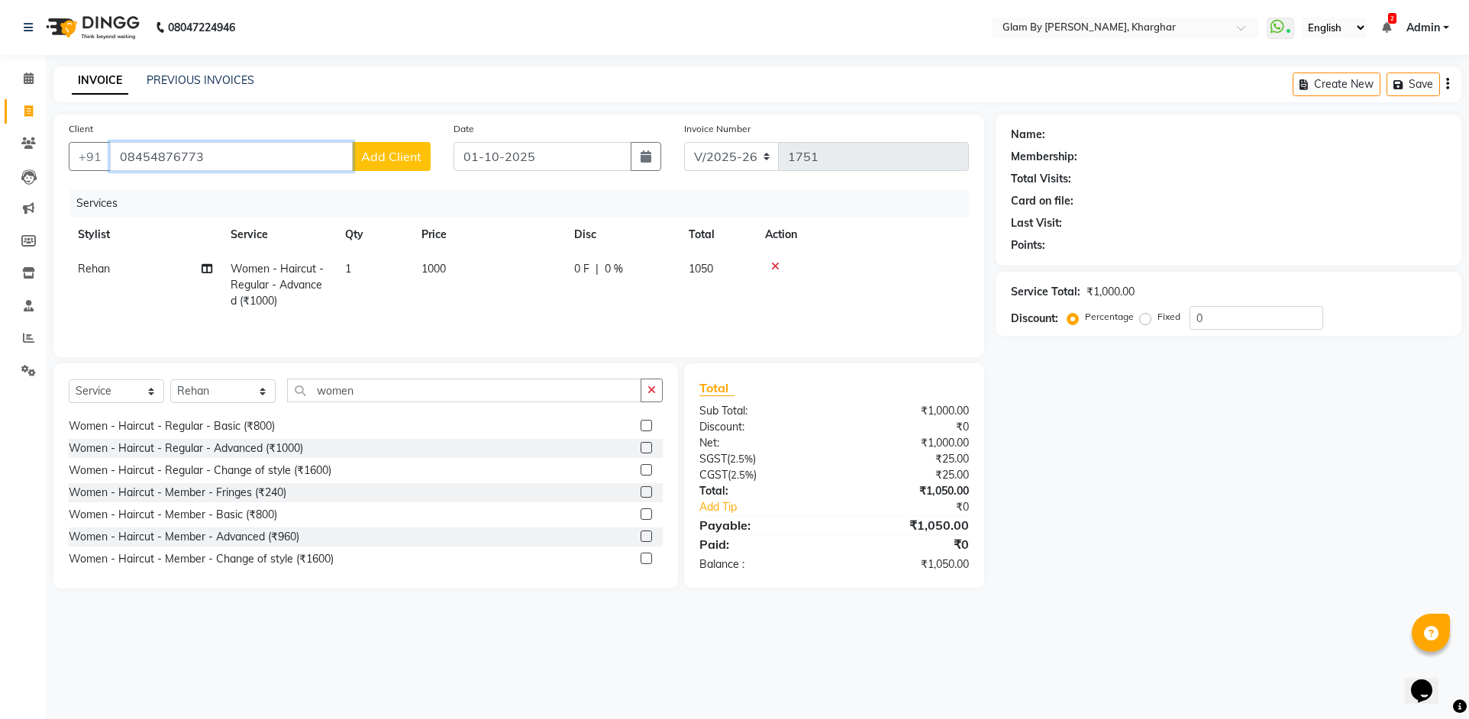
click at [126, 156] on input "08454876773" at bounding box center [231, 156] width 243 height 29
type input "8454876773"
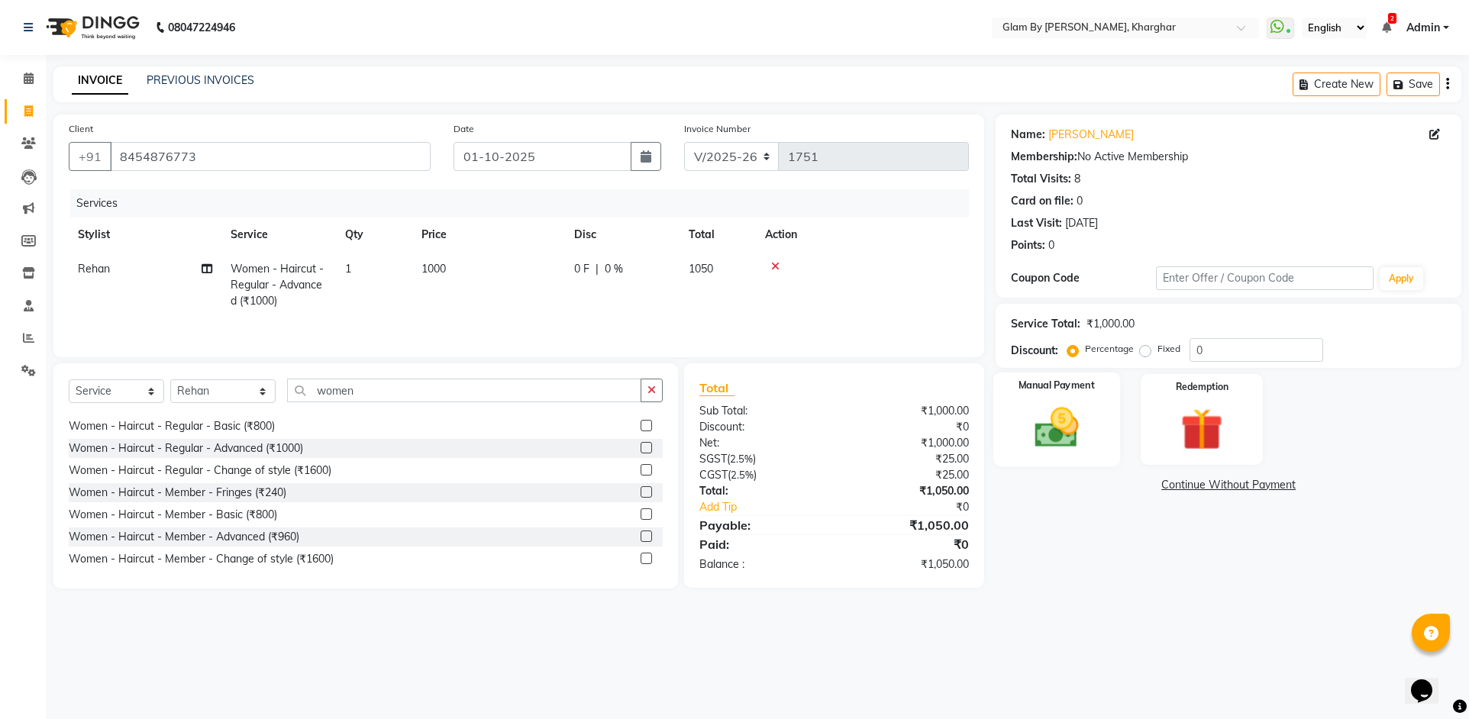
click at [1050, 418] on img at bounding box center [1057, 427] width 72 height 50
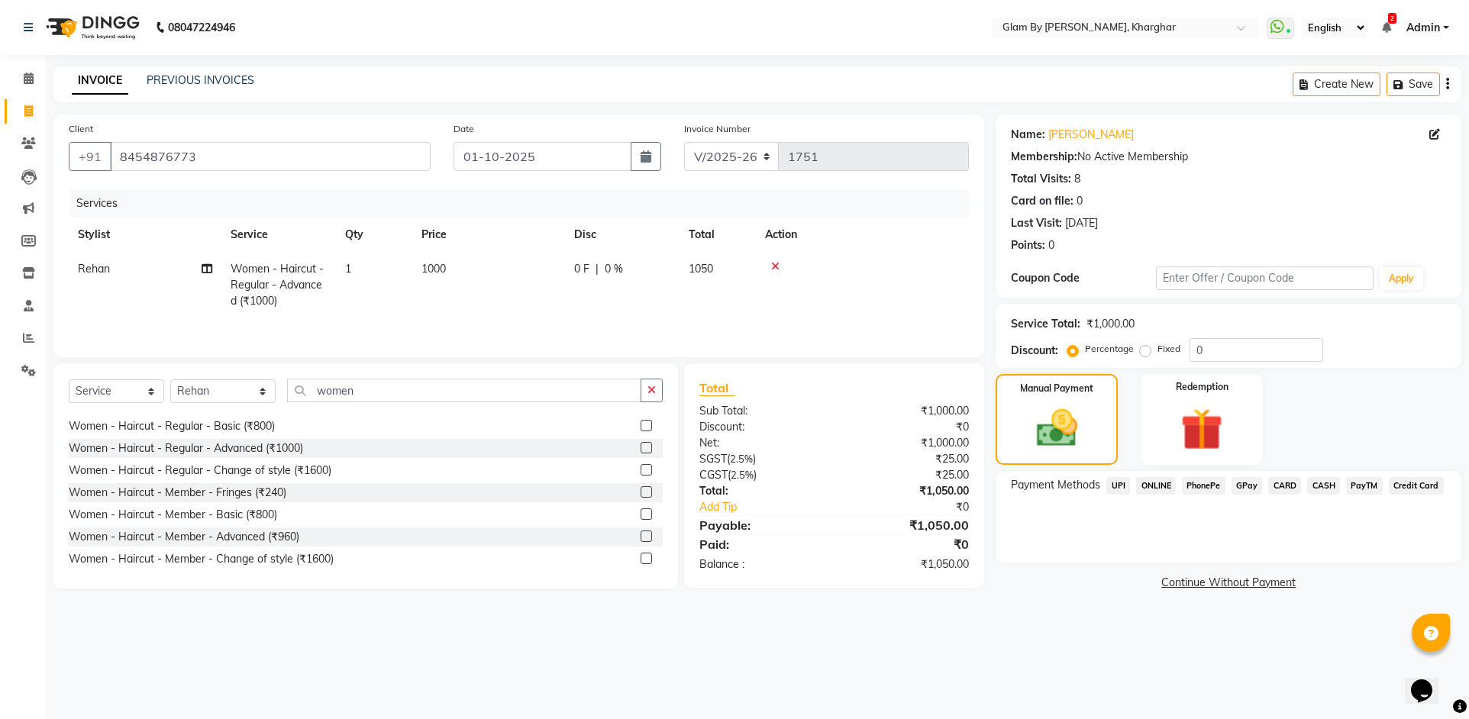
click at [1318, 483] on span "CASH" at bounding box center [1323, 486] width 33 height 18
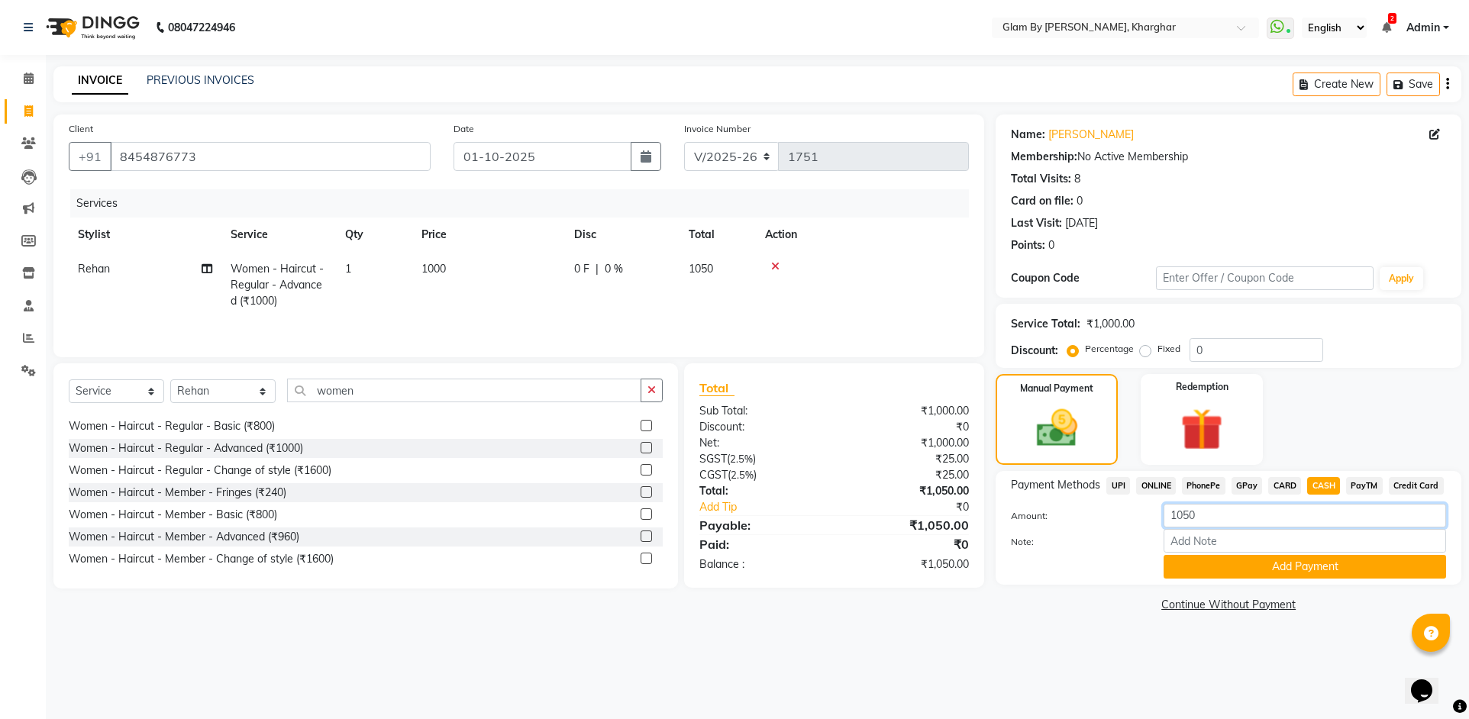
click at [1208, 521] on input "1050" at bounding box center [1304, 516] width 282 height 24
type input "1000"
click at [1220, 555] on button "Add Payment" at bounding box center [1304, 567] width 282 height 24
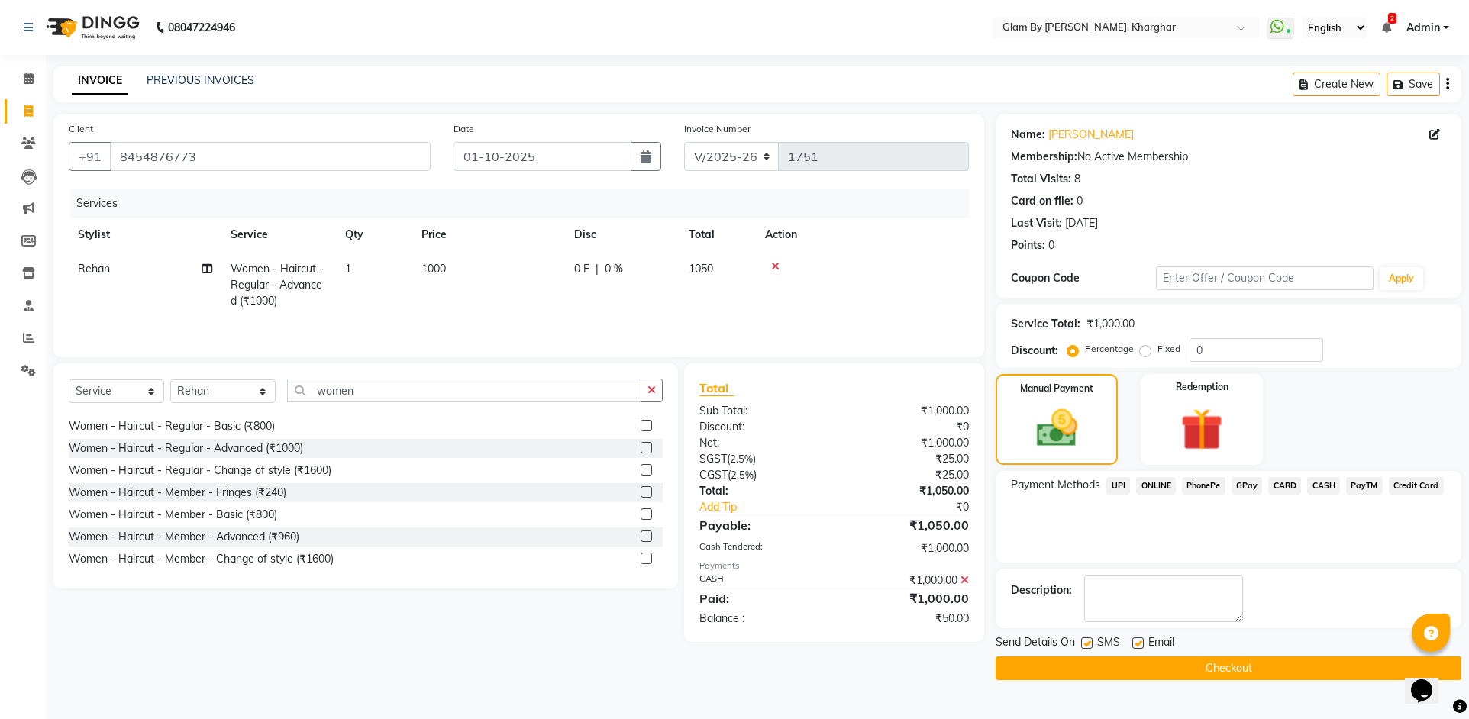
click at [1149, 489] on span "ONLINE" at bounding box center [1156, 486] width 40 height 18
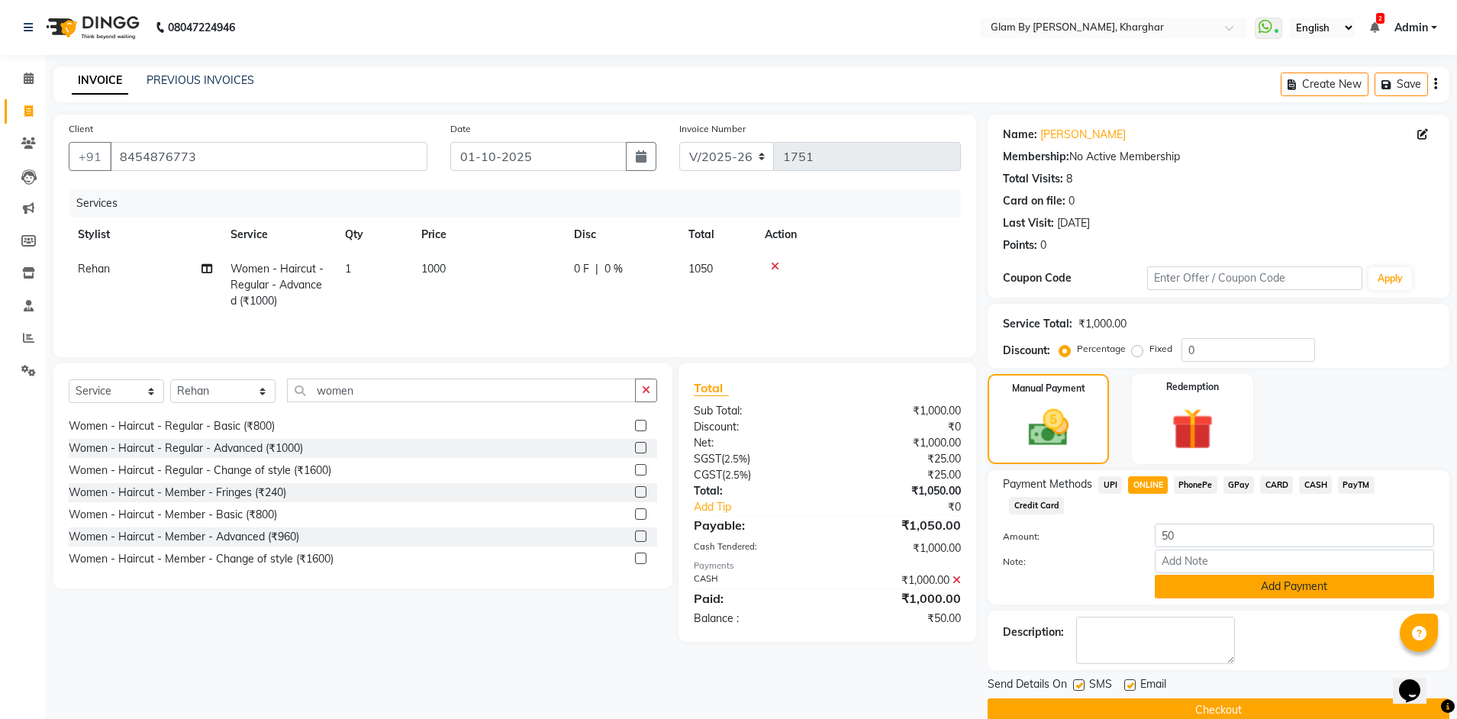
click at [1210, 575] on button "Add Payment" at bounding box center [1294, 587] width 279 height 24
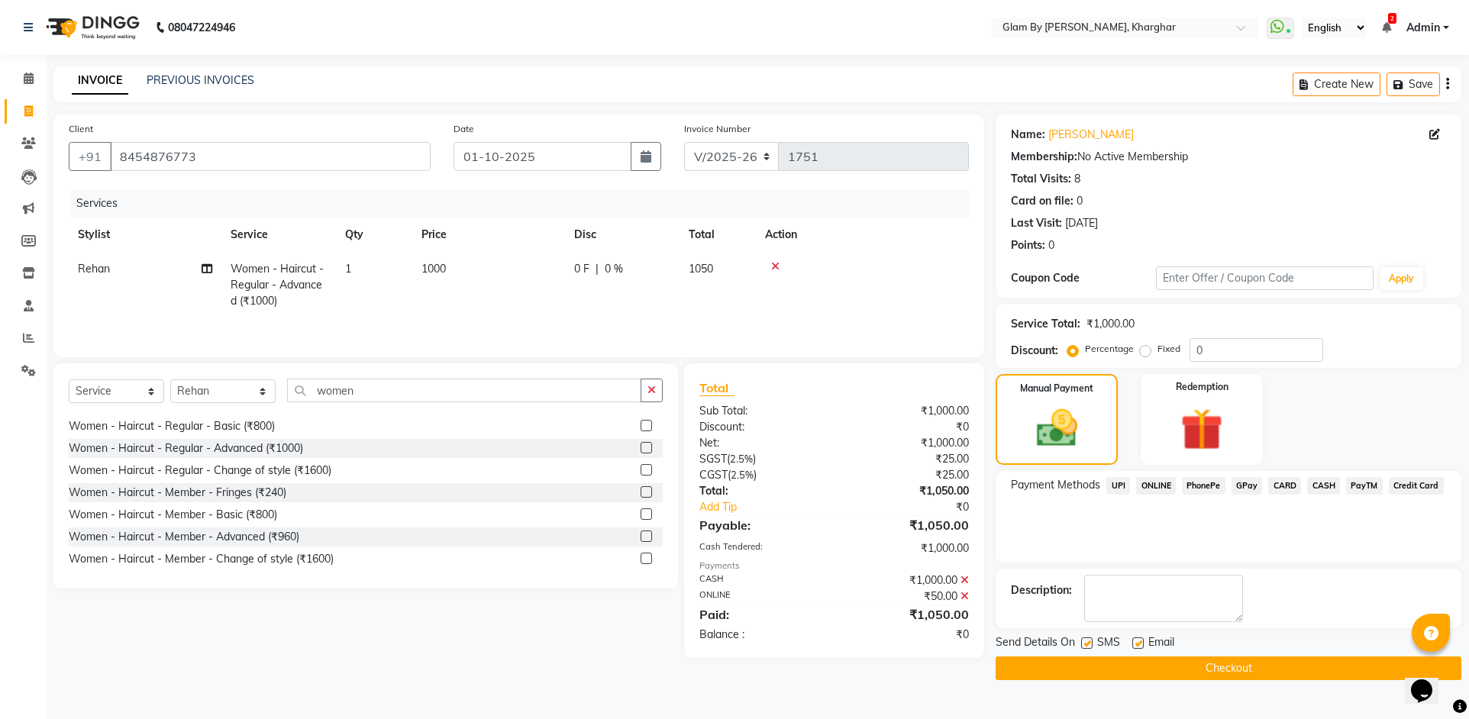
click at [1088, 666] on button "Checkout" at bounding box center [1228, 668] width 466 height 24
